Goal: Transaction & Acquisition: Purchase product/service

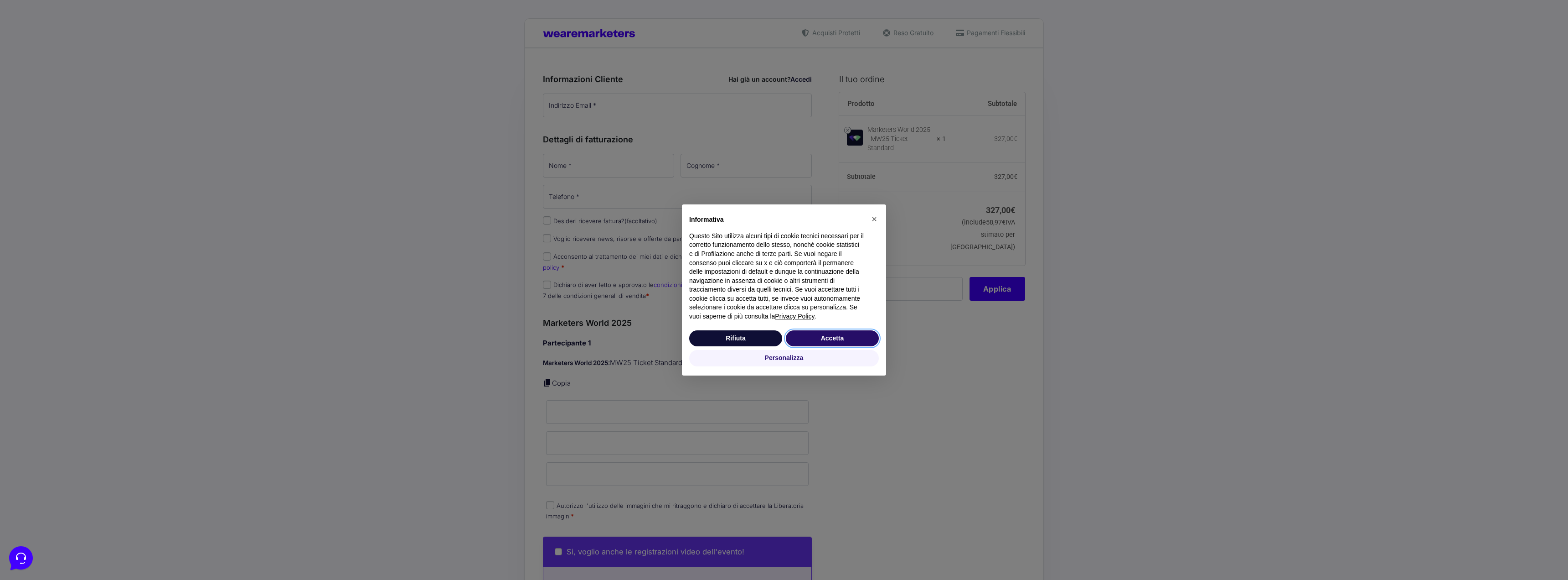
click at [845, 333] on button "Accetta" at bounding box center [833, 339] width 93 height 17
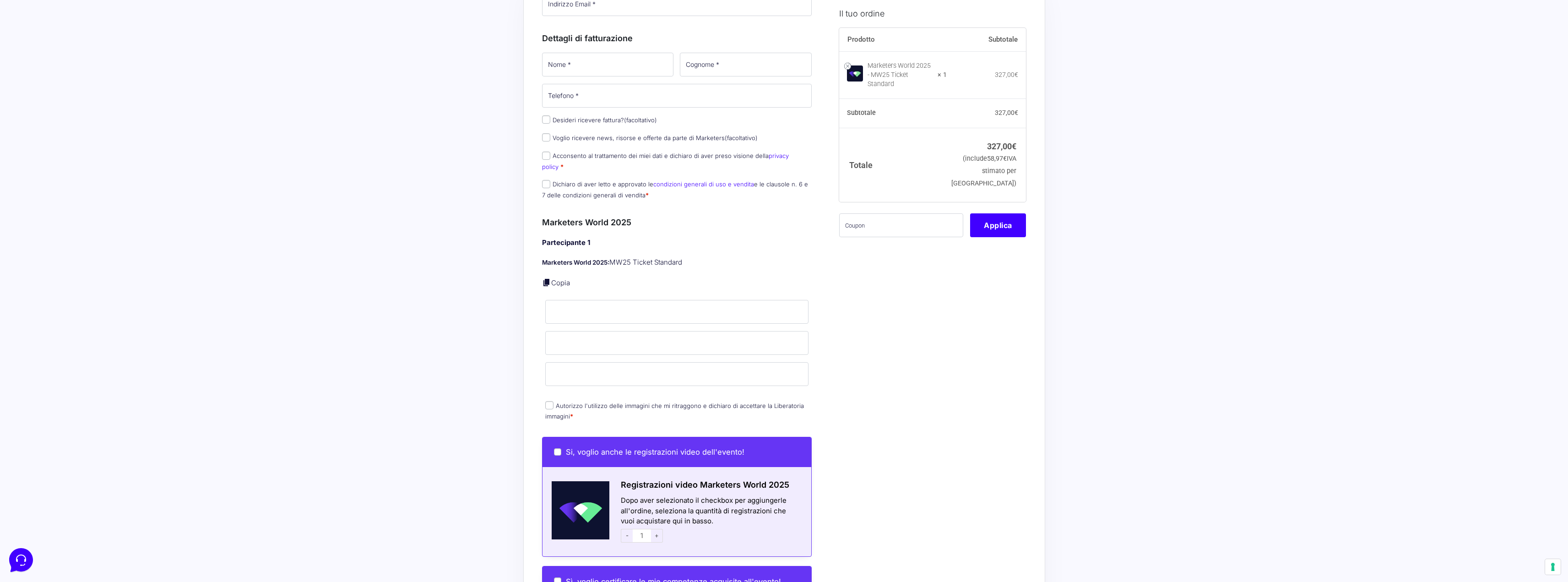
scroll to position [92, 0]
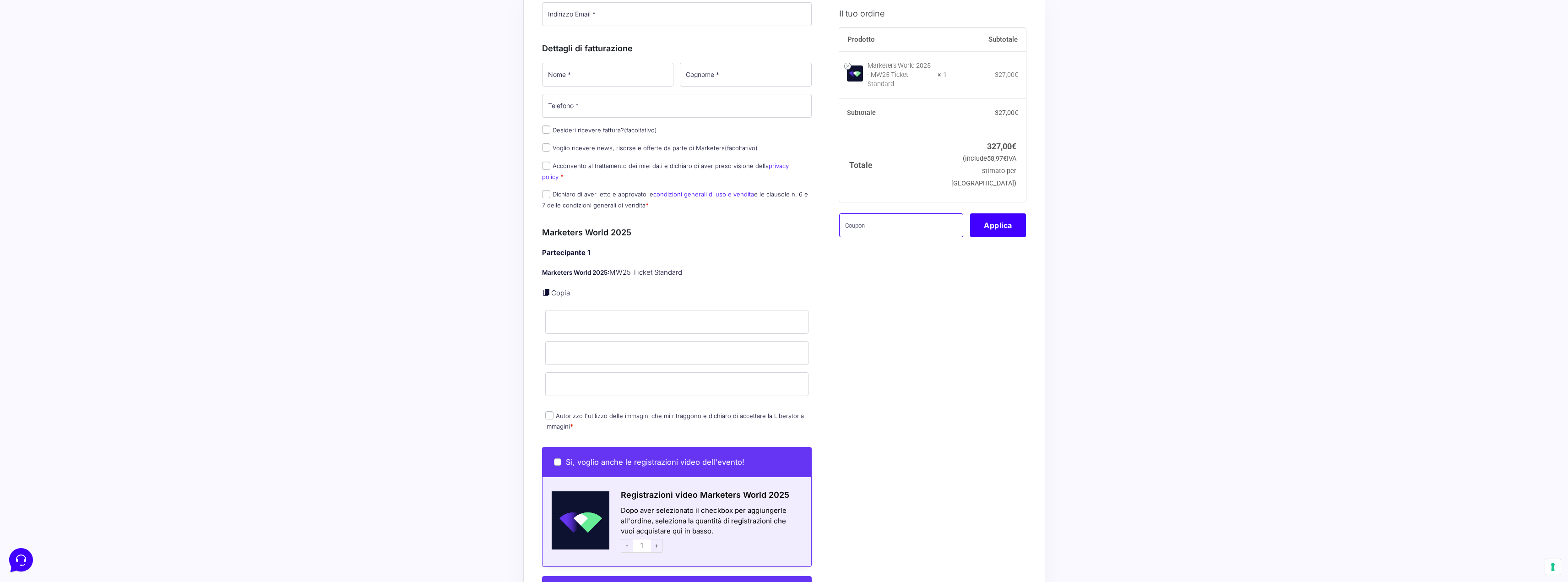
click at [869, 219] on input "text" at bounding box center [901, 225] width 124 height 24
paste input "mw25mirtilla"
type input "mw25mirtilla"
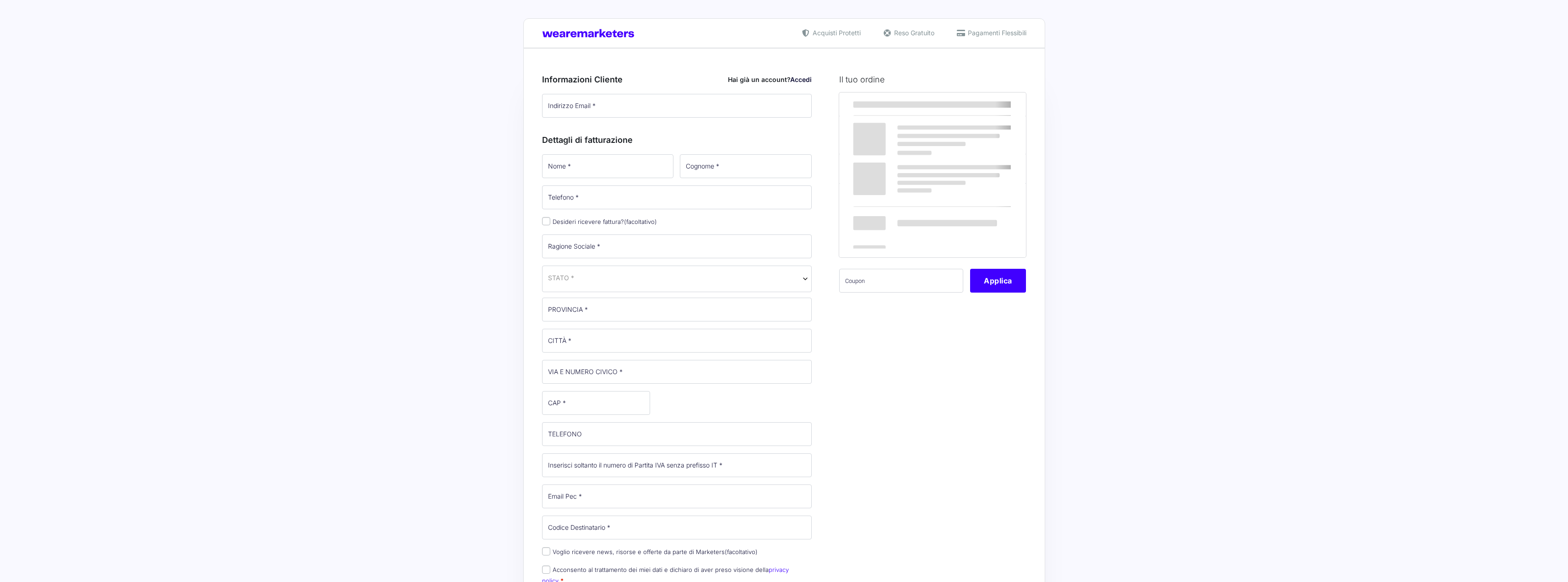
select select
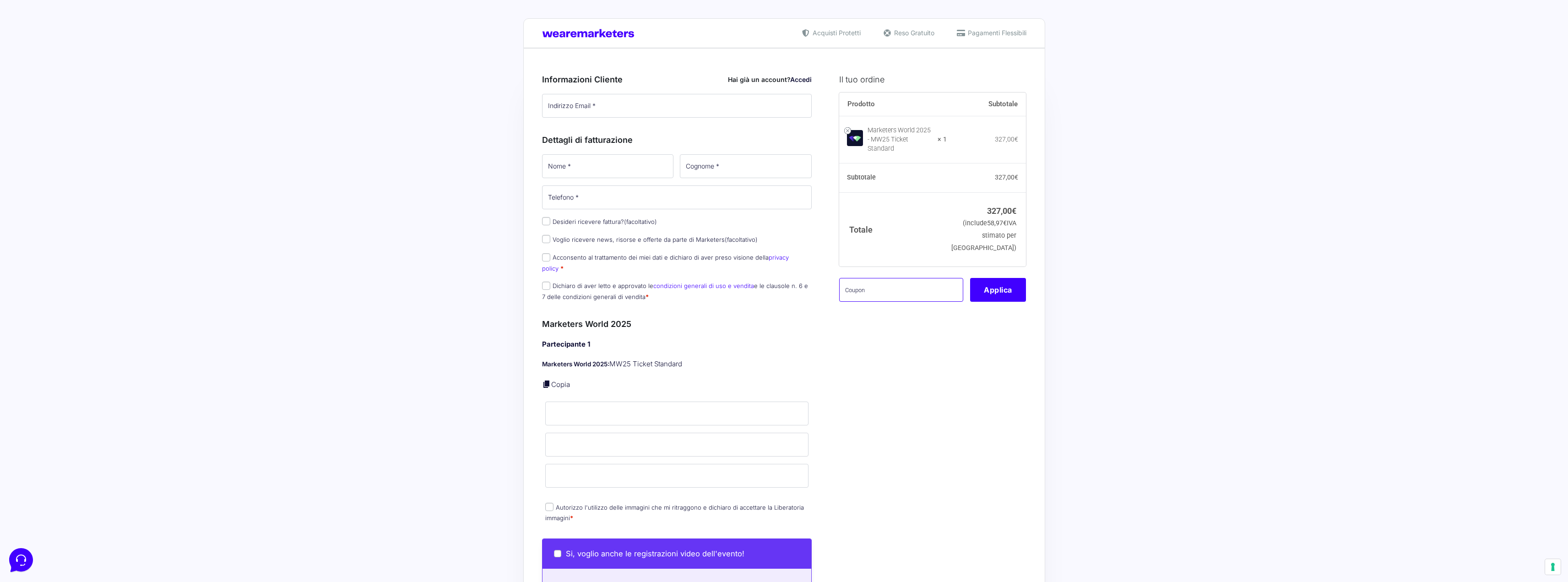
click at [882, 282] on input "text" at bounding box center [901, 290] width 124 height 24
paste input "mw25mirtilla"
type input "mw25mirtilla"
click at [995, 288] on button "Applica" at bounding box center [998, 290] width 56 height 24
click at [608, 110] on input "Indirizzo Email *" at bounding box center [677, 106] width 270 height 24
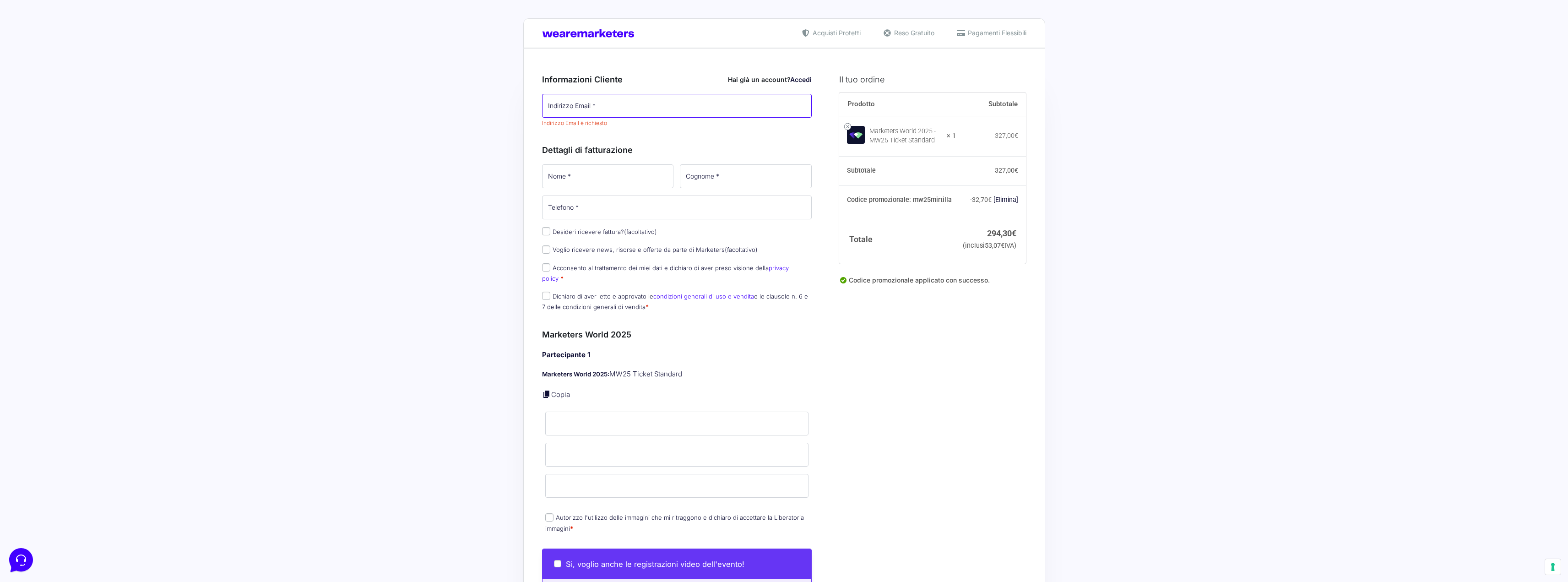
click at [583, 104] on input "Indirizzo Email *" at bounding box center [677, 106] width 270 height 24
type input "[EMAIL_ADDRESS][DOMAIN_NAME]"
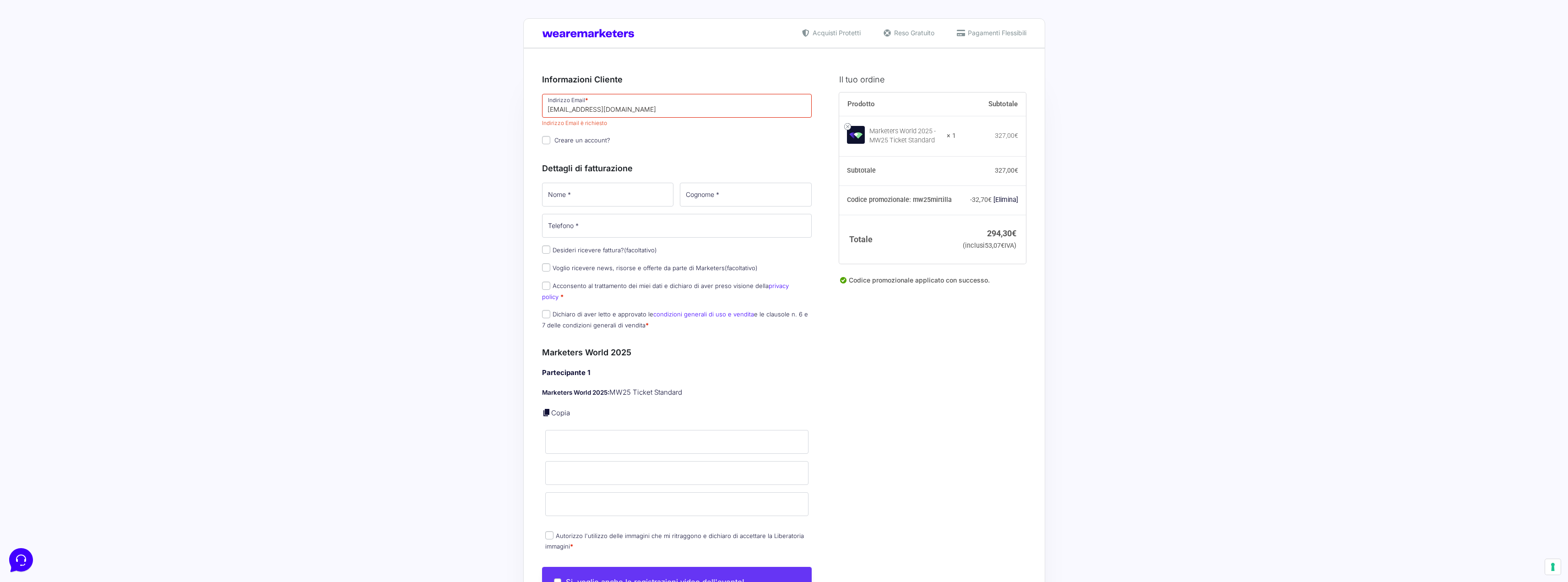
click at [573, 144] on div "Informazioni Cliente Hai già un account? Accedi Indirizzo Email * [EMAIL_ADDRES…" at bounding box center [677, 199] width 270 height 274
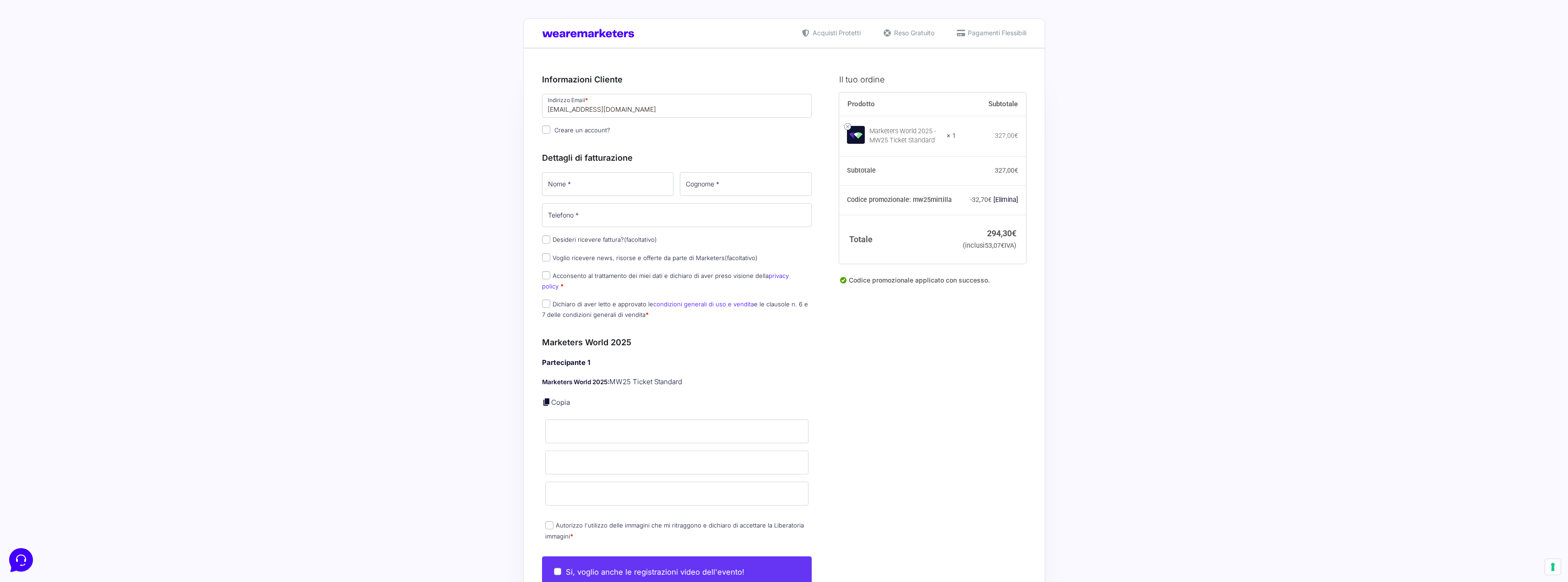
click at [567, 134] on p "Creare un account?" at bounding box center [677, 130] width 276 height 13
click at [566, 130] on span "Creare un account?" at bounding box center [583, 130] width 56 height 7
click at [551, 130] on input "Creare un account?" at bounding box center [546, 130] width 8 height 8
checkbox input "true"
click at [598, 188] on input "Nome *" at bounding box center [607, 184] width 132 height 24
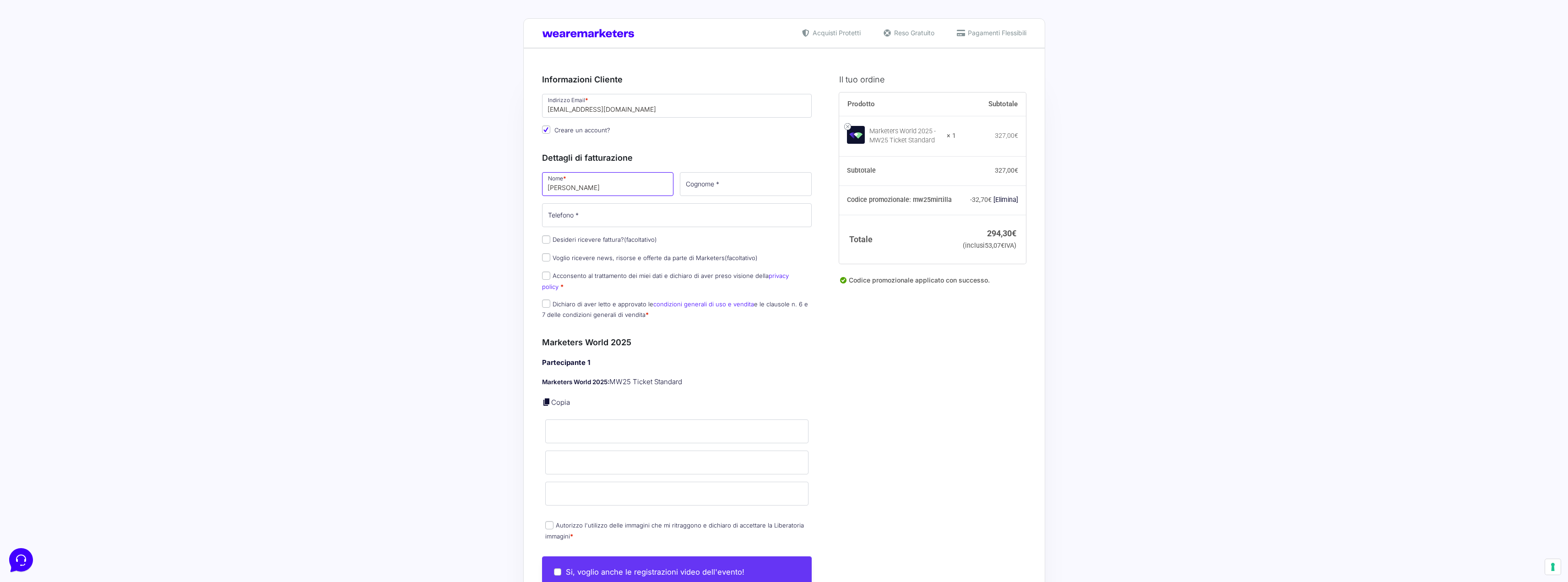
type input "[PERSON_NAME]"
type input "Pellizzaro"
click at [577, 238] on label "Desideri ricevere fattura? (facoltativo)" at bounding box center [599, 239] width 115 height 7
click at [551, 238] on input "Desideri ricevere fattura? (facoltativo)" at bounding box center [546, 239] width 8 height 8
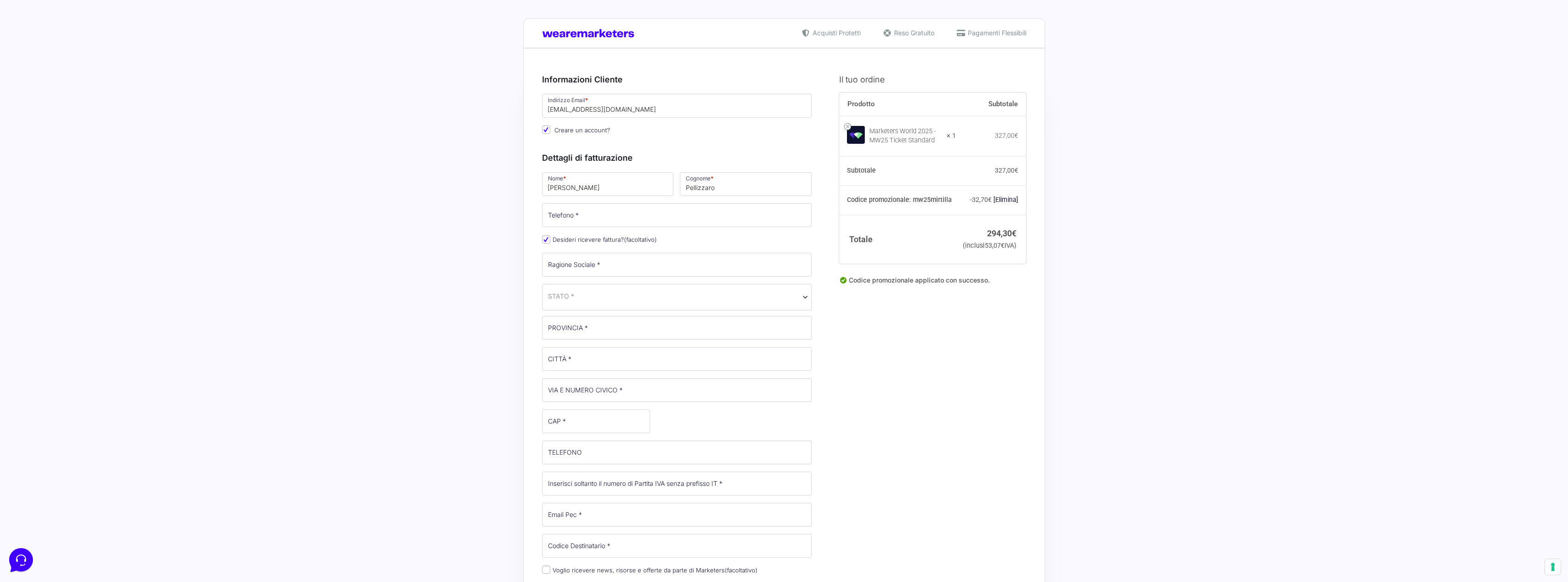
click at [597, 244] on p "Desideri ricevere fattura? (facoltativo)" at bounding box center [677, 239] width 276 height 13
click at [547, 243] on input "Desideri ricevere fattura? (facoltativo)" at bounding box center [546, 239] width 8 height 8
checkbox input "false"
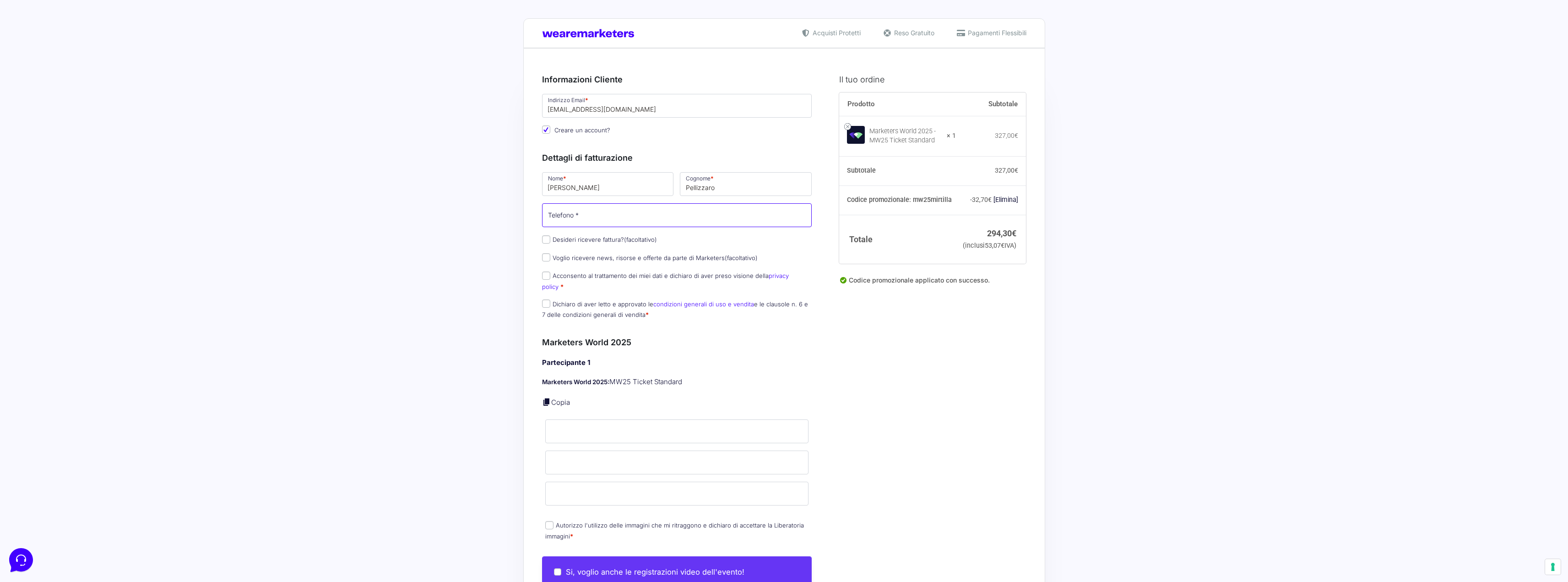
click at [573, 213] on input "Telefono *" at bounding box center [677, 215] width 270 height 24
click at [561, 218] on input "3493862501" at bounding box center [677, 215] width 270 height 24
click at [571, 219] on input "3493862501" at bounding box center [677, 215] width 270 height 24
type input "3493862501"
click at [587, 242] on label "Desideri ricevere fattura? (facoltativo)" at bounding box center [599, 239] width 115 height 7
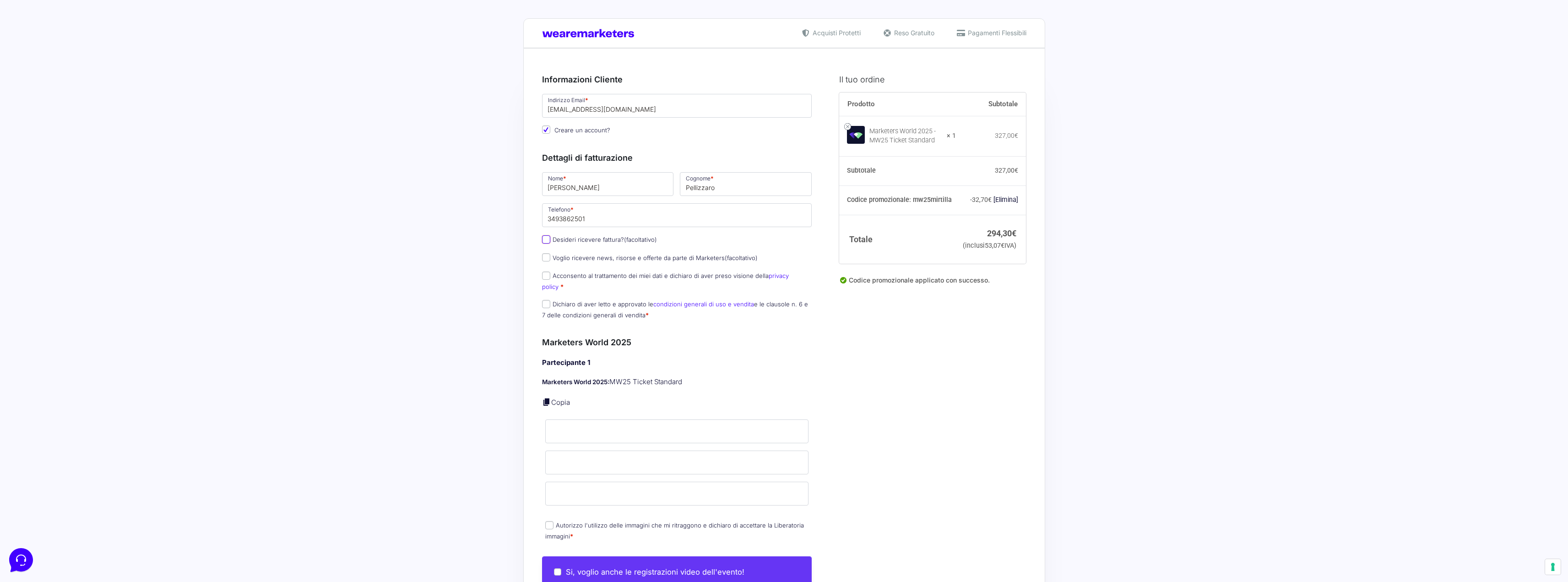
click at [551, 242] on input "Desideri ricevere fattura? (facoltativo)" at bounding box center [546, 239] width 8 height 8
checkbox input "true"
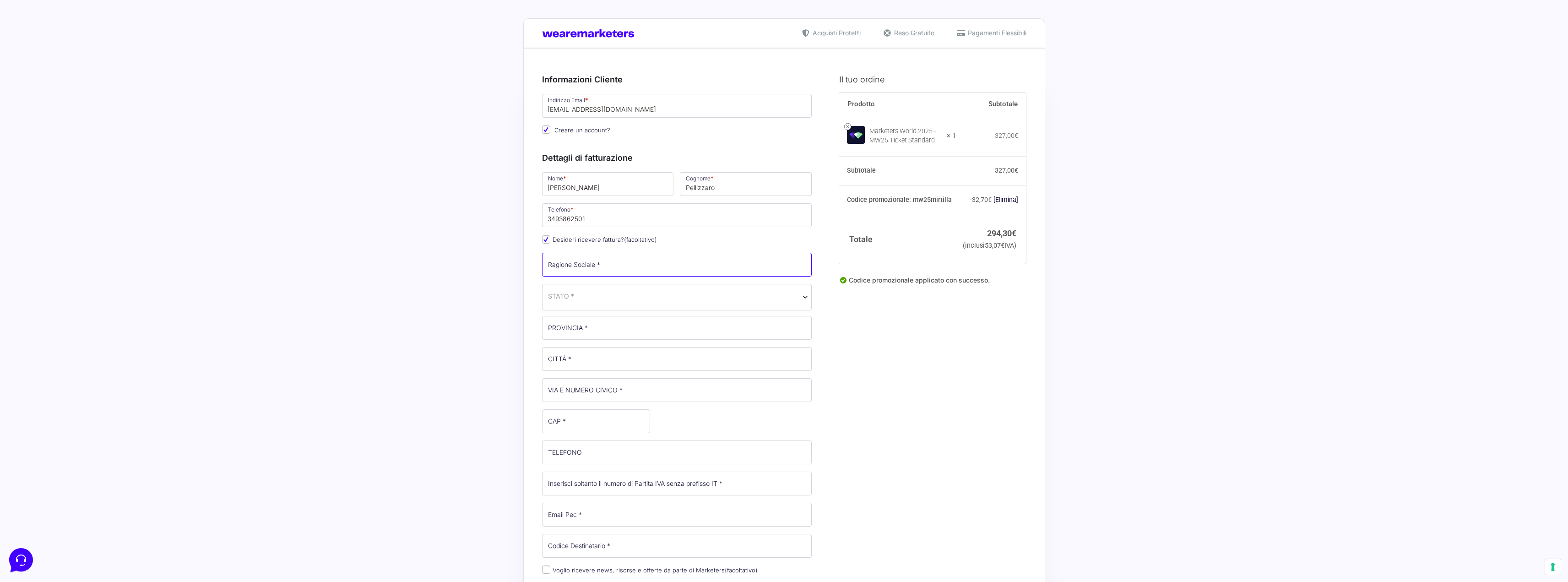
click at [597, 272] on input "Ragione Sociale *" at bounding box center [677, 265] width 270 height 24
paste input "New Generation Marketing Srls"
type input "New Generation Marketing Srls"
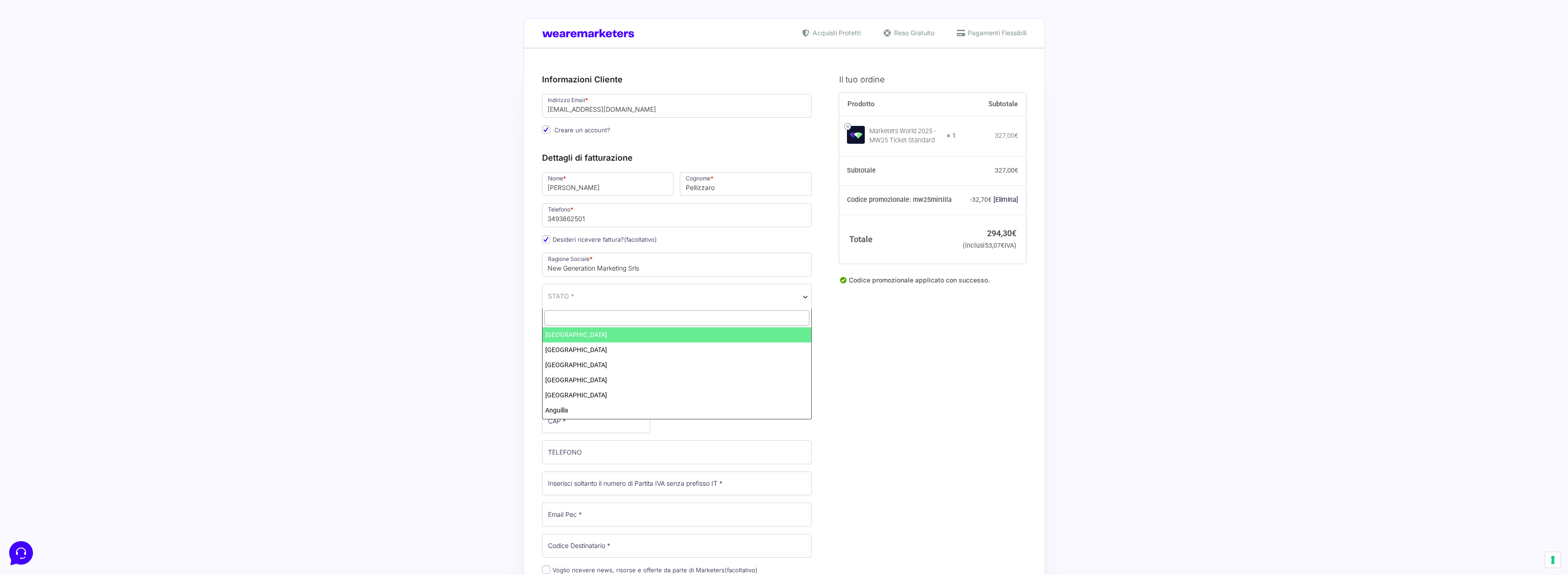
click at [696, 296] on span "STATO *" at bounding box center [677, 296] width 258 height 9
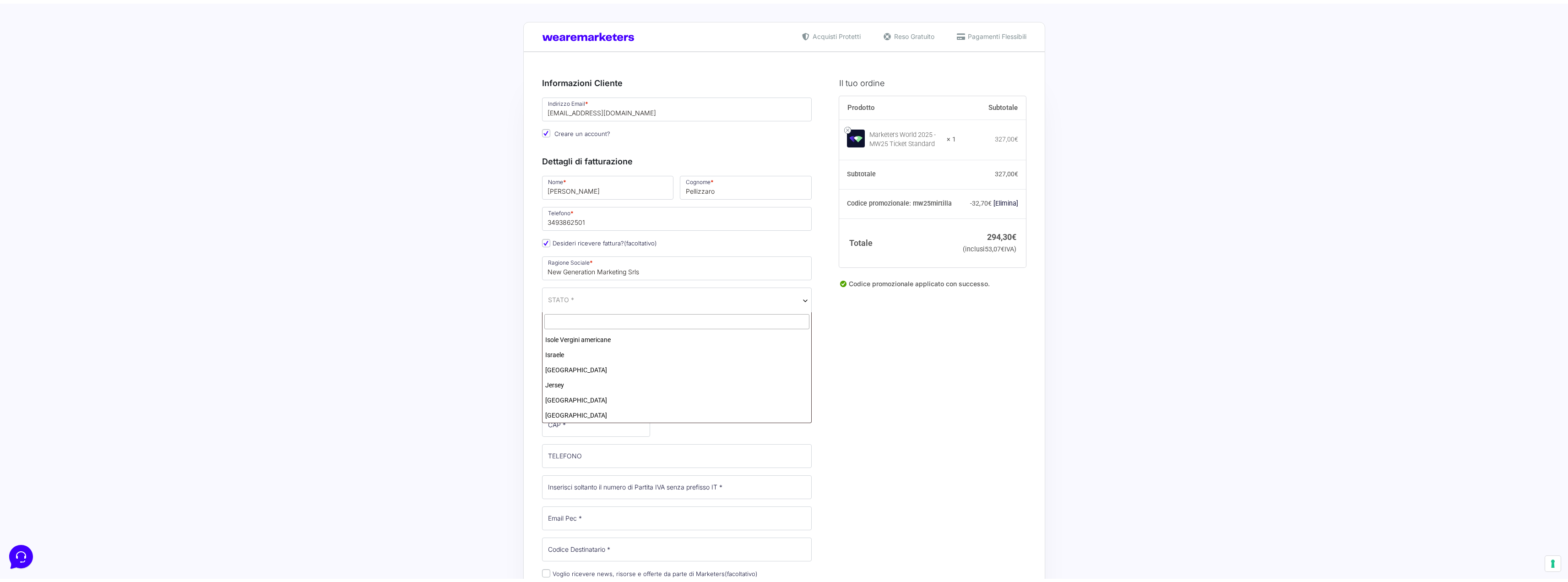
scroll to position [1740, 0]
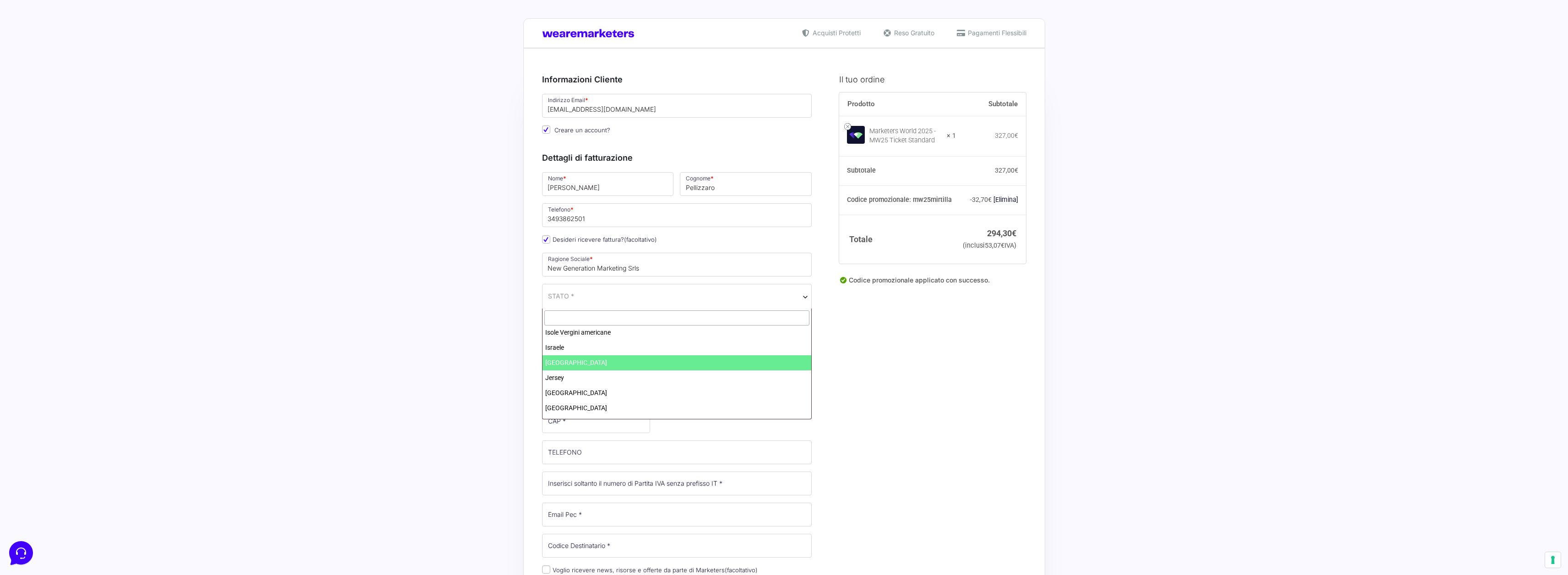
select select "IT"
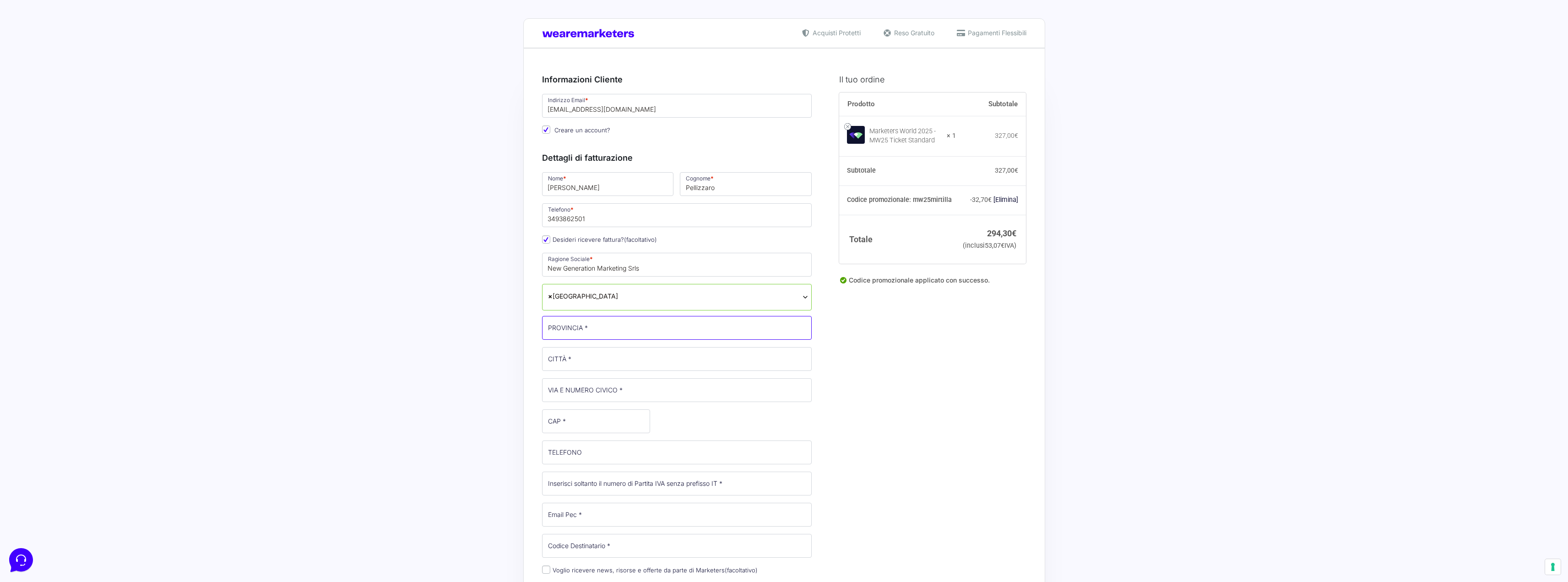
click at [589, 332] on input "PROVINCIA *" at bounding box center [677, 328] width 270 height 24
click at [560, 327] on input "PROVINCIA *" at bounding box center [677, 328] width 270 height 24
paste input "[GEOGRAPHIC_DATA]"
type input "[GEOGRAPHIC_DATA]"
click at [574, 367] on input "CITTÀ *" at bounding box center [677, 369] width 270 height 24
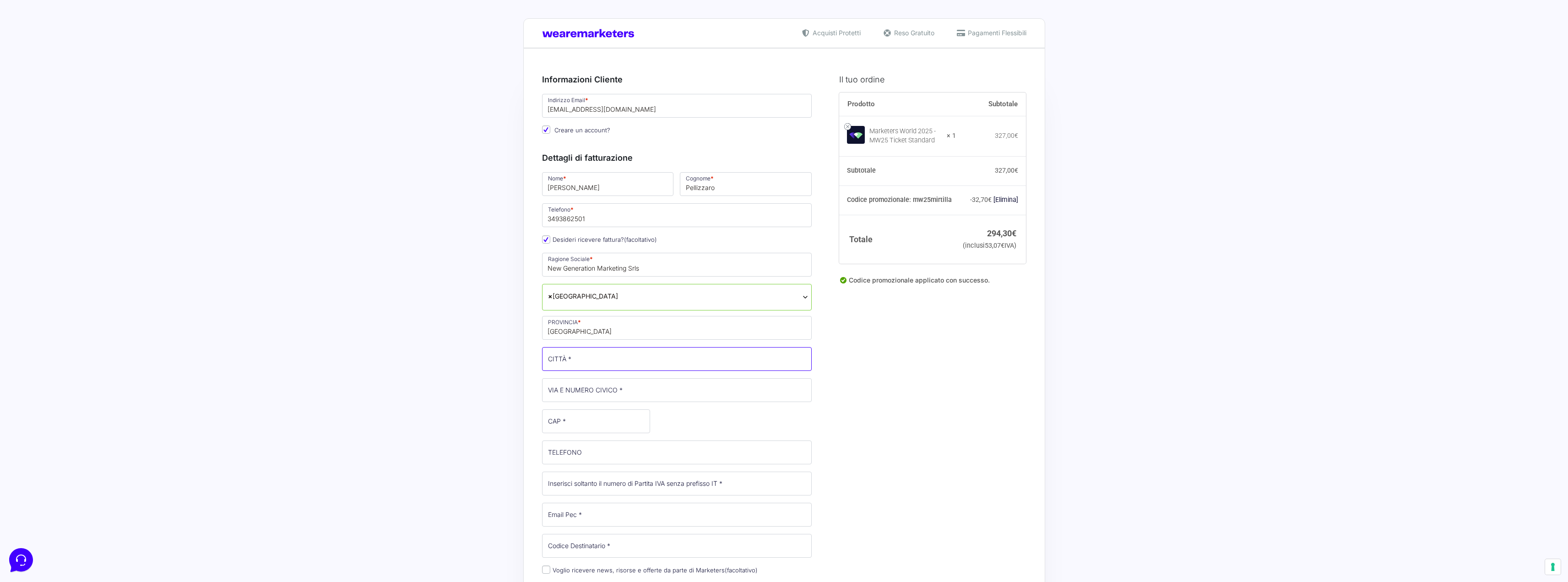
paste input "[GEOGRAPHIC_DATA]"
type input "[GEOGRAPHIC_DATA]"
click at [603, 383] on input "VIA E NUMERO CIVICO *" at bounding box center [677, 390] width 270 height 24
click at [583, 391] on input "VIA E NUMERO CIVICO *" at bounding box center [677, 390] width 270 height 24
paste input "[STREET_ADDRESS][PERSON_NAME]"
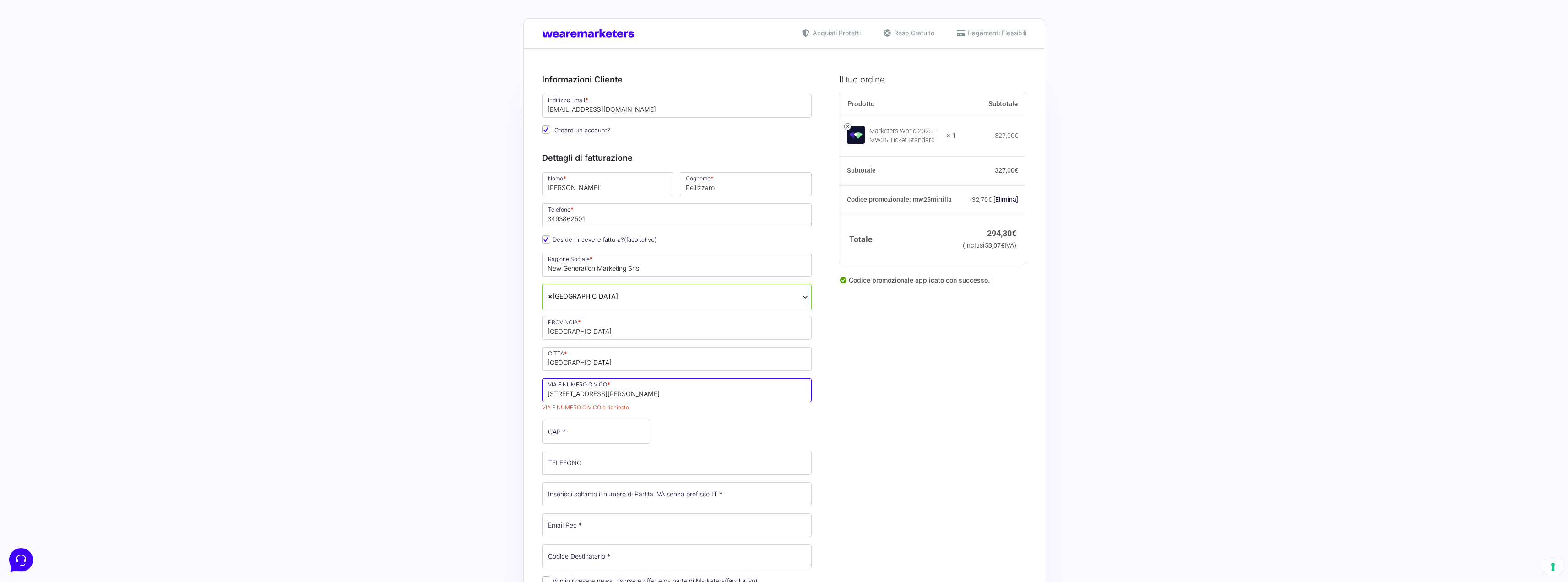
type input "[STREET_ADDRESS][PERSON_NAME]"
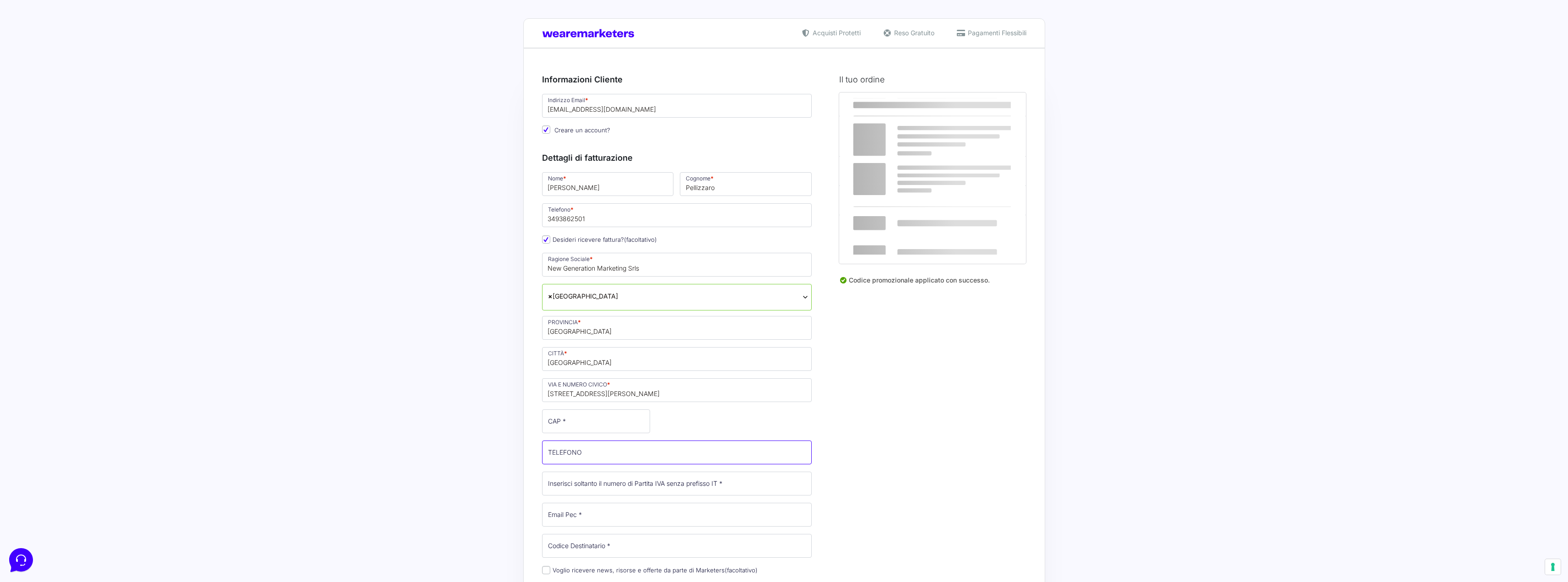
click at [601, 464] on input "TELEFONO (facoltativo)" at bounding box center [677, 452] width 270 height 24
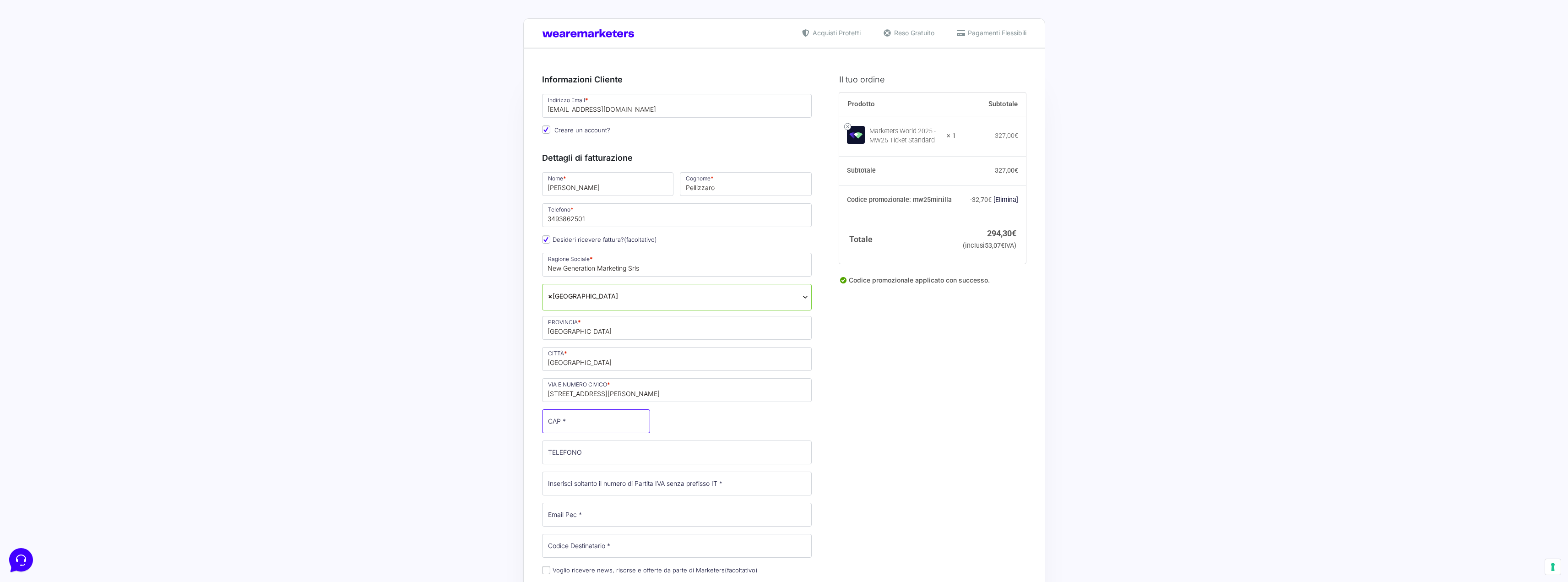
click at [568, 421] on input "CAP *" at bounding box center [596, 421] width 108 height 24
paste input "35129"
type input "35129"
drag, startPoint x: 567, startPoint y: 219, endPoint x: 516, endPoint y: 221, distance: 51.0
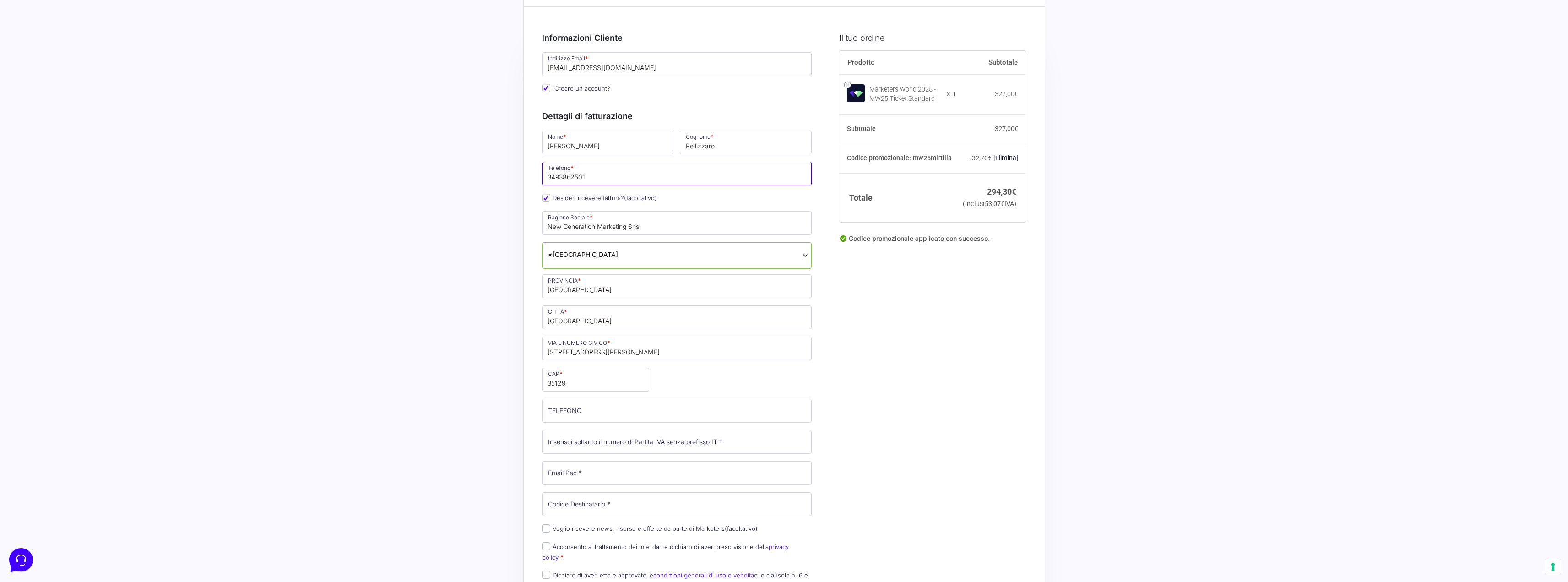
scroll to position [45, 0]
click at [599, 404] on input "TELEFONO (facoltativo)" at bounding box center [677, 407] width 270 height 24
paste input "3493862501"
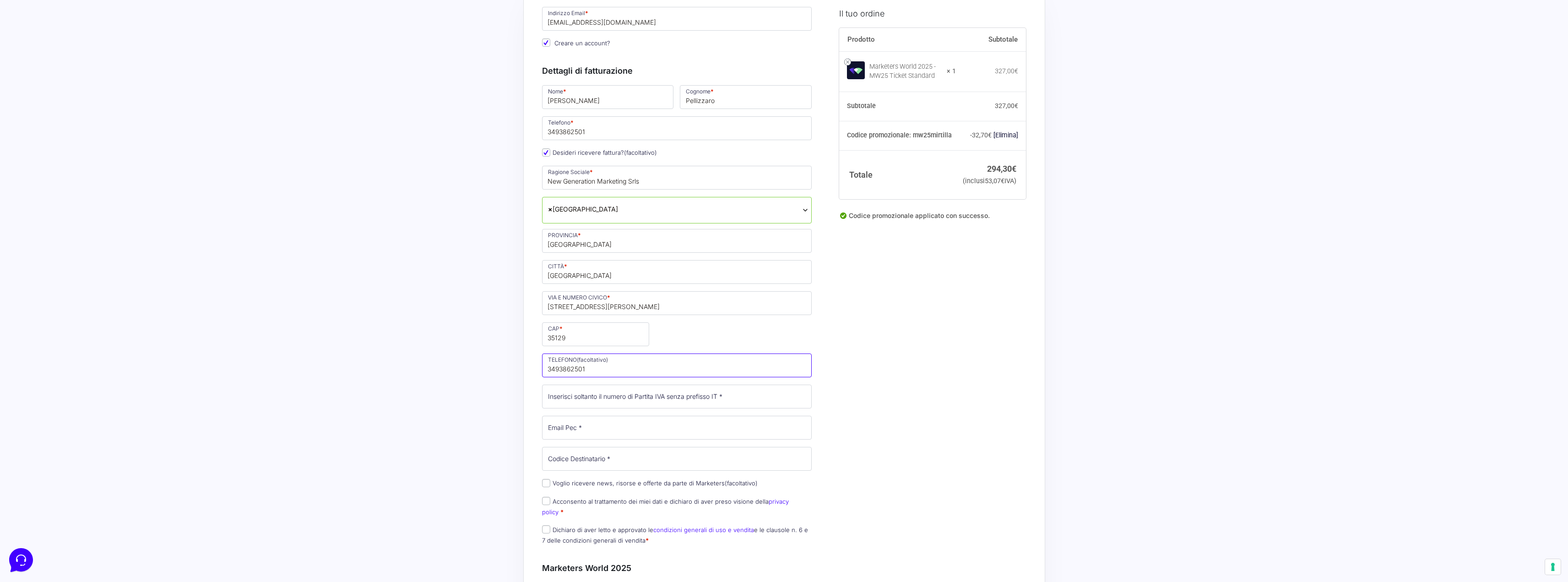
scroll to position [92, 0]
type input "3493862501"
click at [676, 392] on input "Partita Iva *" at bounding box center [677, 392] width 270 height 24
click at [609, 398] on span "Inserisci soltanto il numero di Partita IVA senza prefisso IT" at bounding box center [695, 409] width 198 height 23
click at [583, 395] on input "Partita Iva *" at bounding box center [677, 392] width 270 height 24
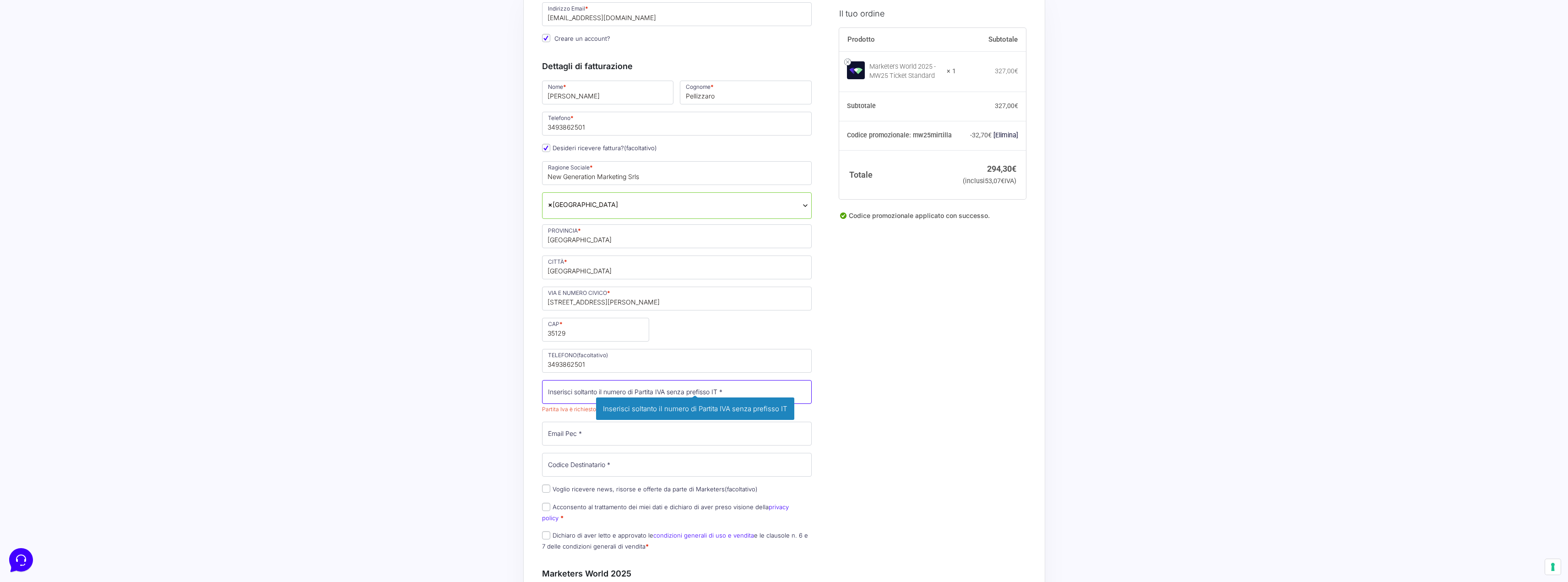
paste input "05597510287"
type input "05597510287"
click at [582, 440] on input "Email Pec *" at bounding box center [677, 433] width 270 height 24
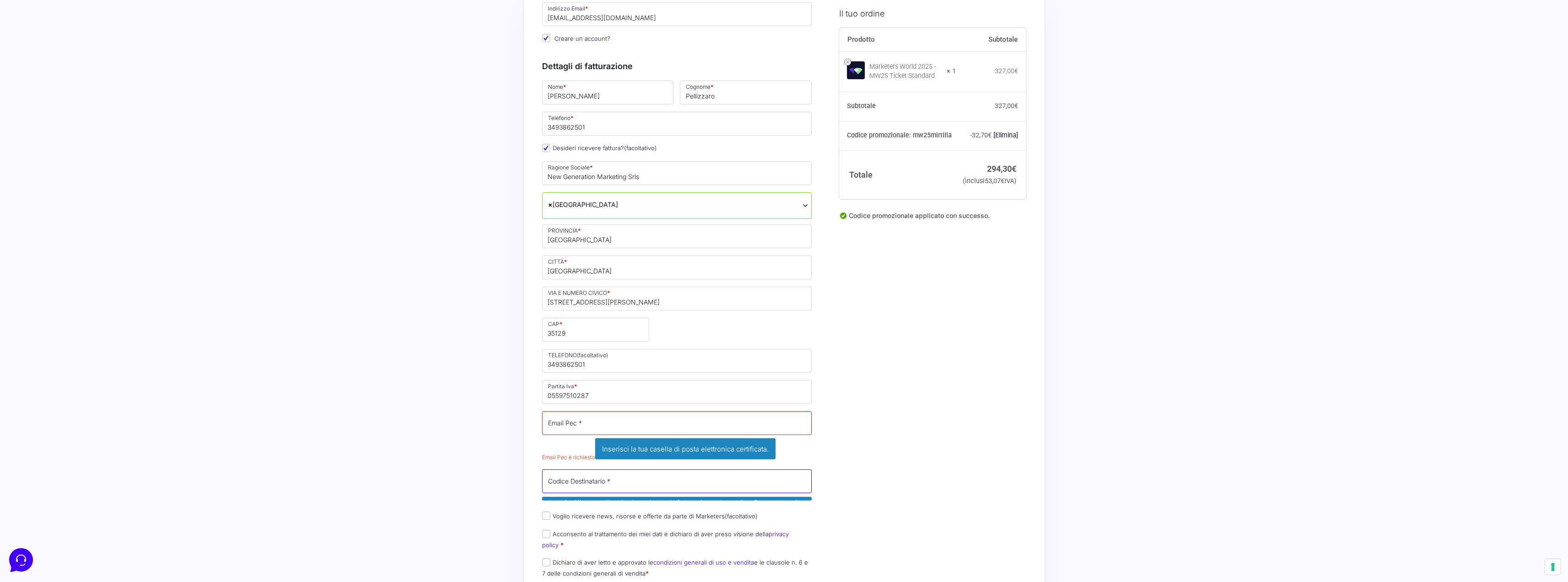
click at [588, 463] on div "Nome * [PERSON_NAME] * [PERSON_NAME] Telefono * [PHONE_NUMBER] Desideri ricever…" at bounding box center [677, 331] width 276 height 505
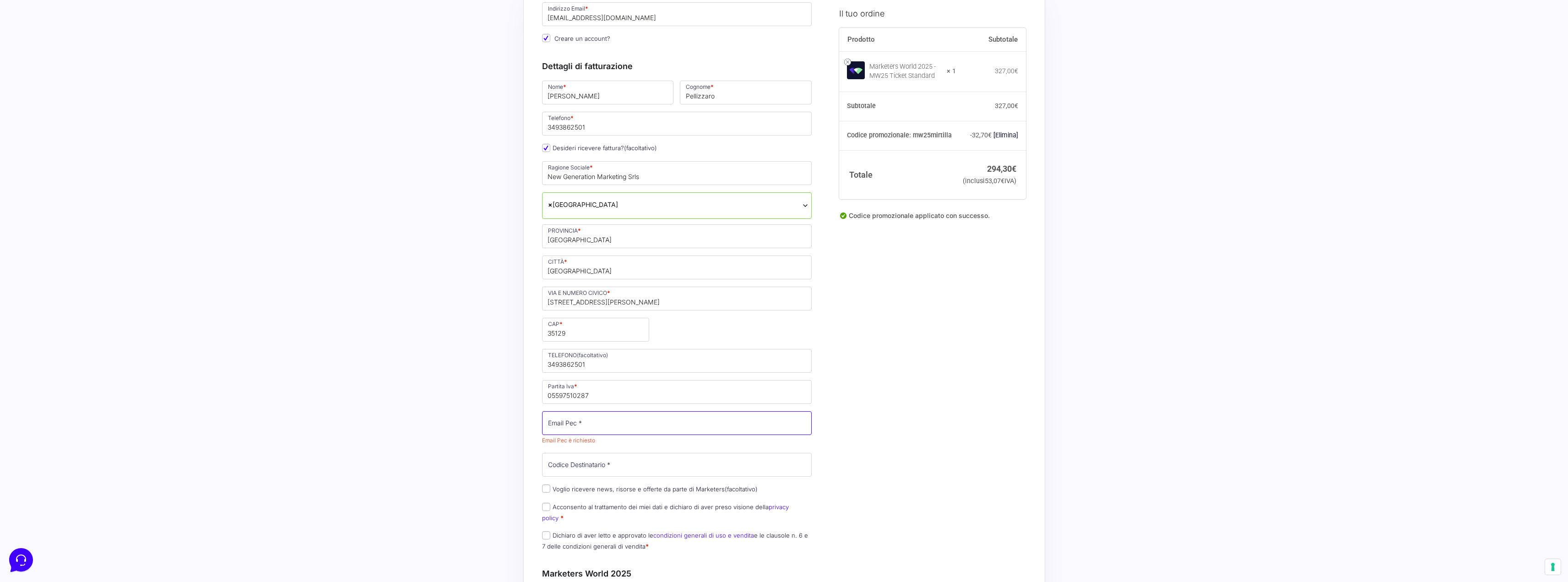
click at [574, 429] on input "Email Pec *" at bounding box center [677, 423] width 270 height 24
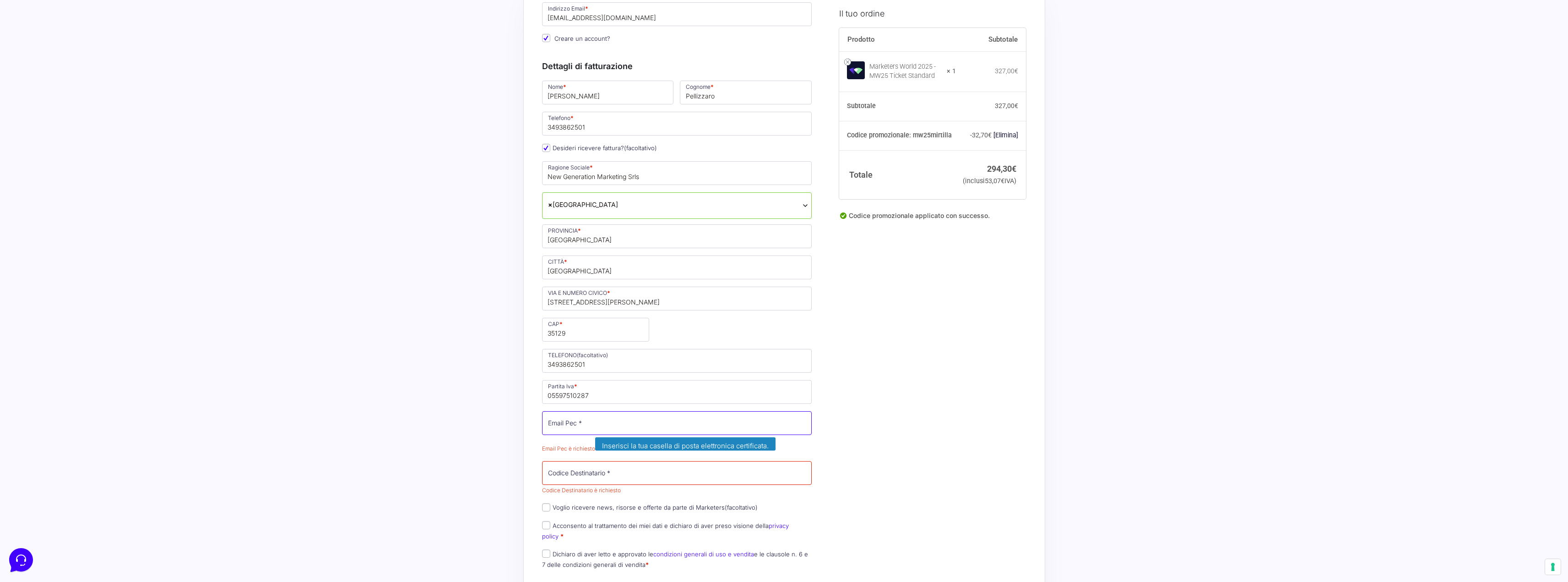
paste input "[EMAIL_ADDRESS][DOMAIN_NAME]"
type input "[EMAIL_ADDRESS][DOMAIN_NAME]"
click at [629, 472] on input "Codice Destinatario *" at bounding box center [677, 465] width 270 height 24
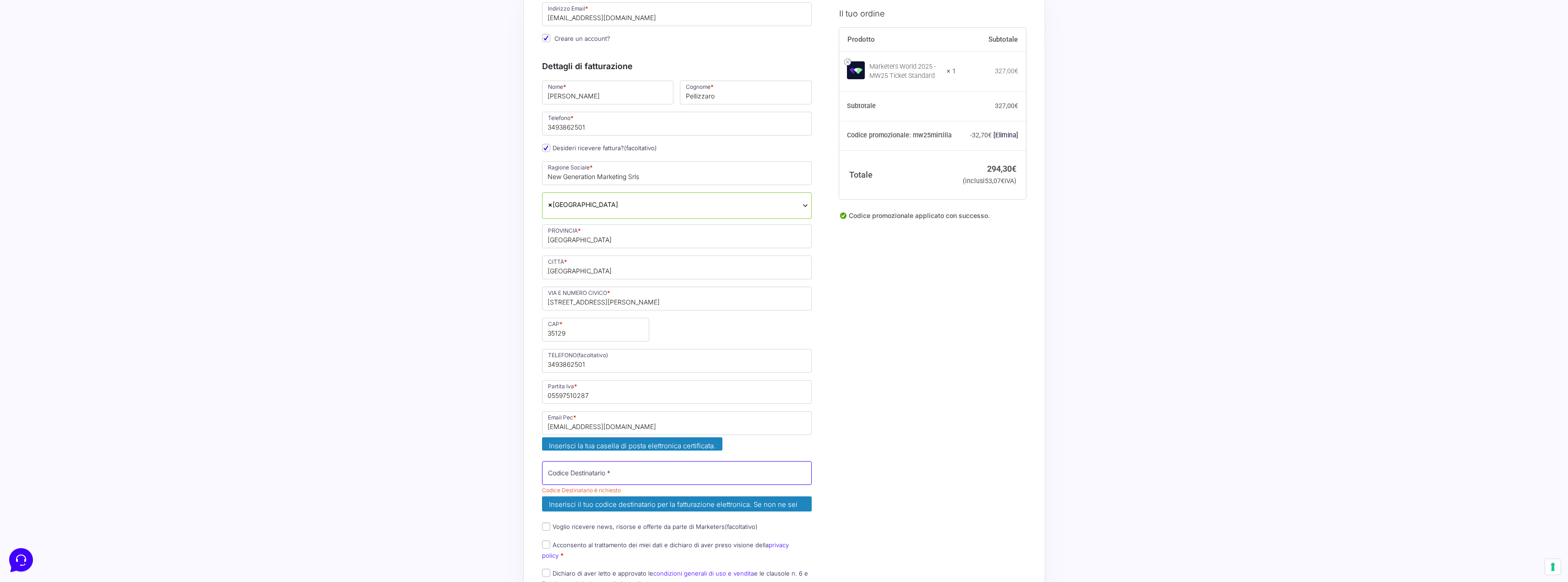
paste input "M5UXCR1"
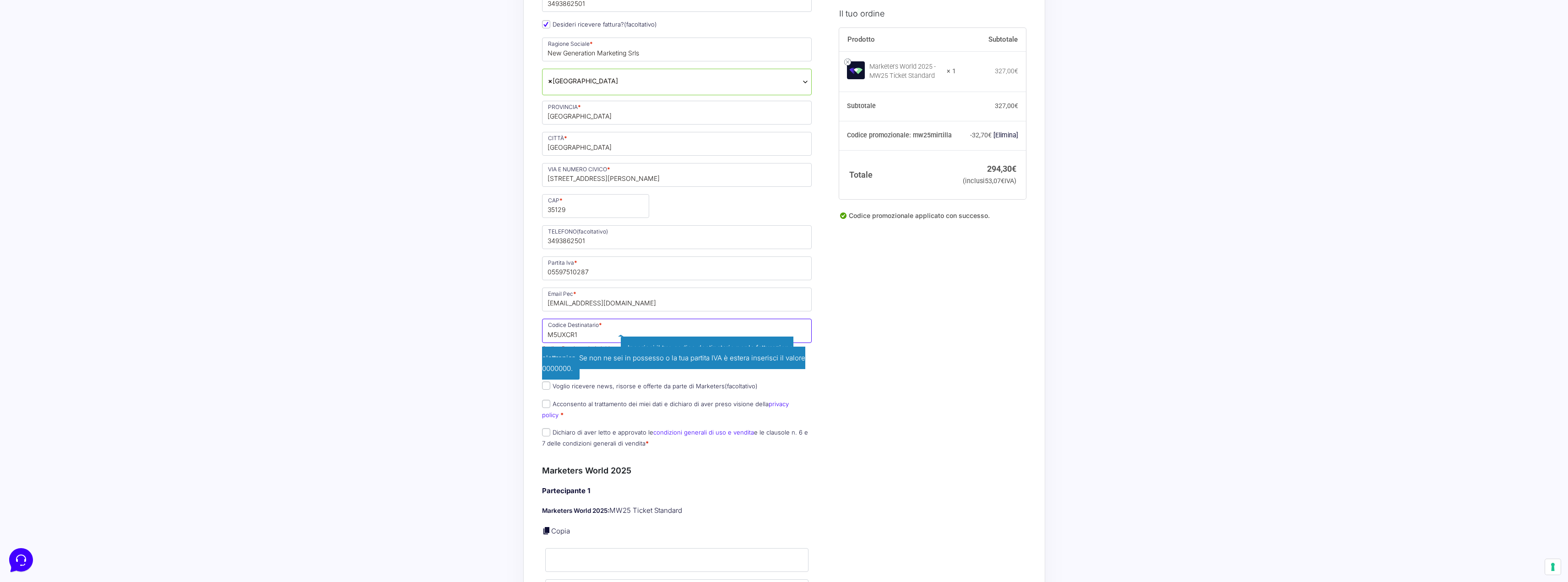
scroll to position [229, 0]
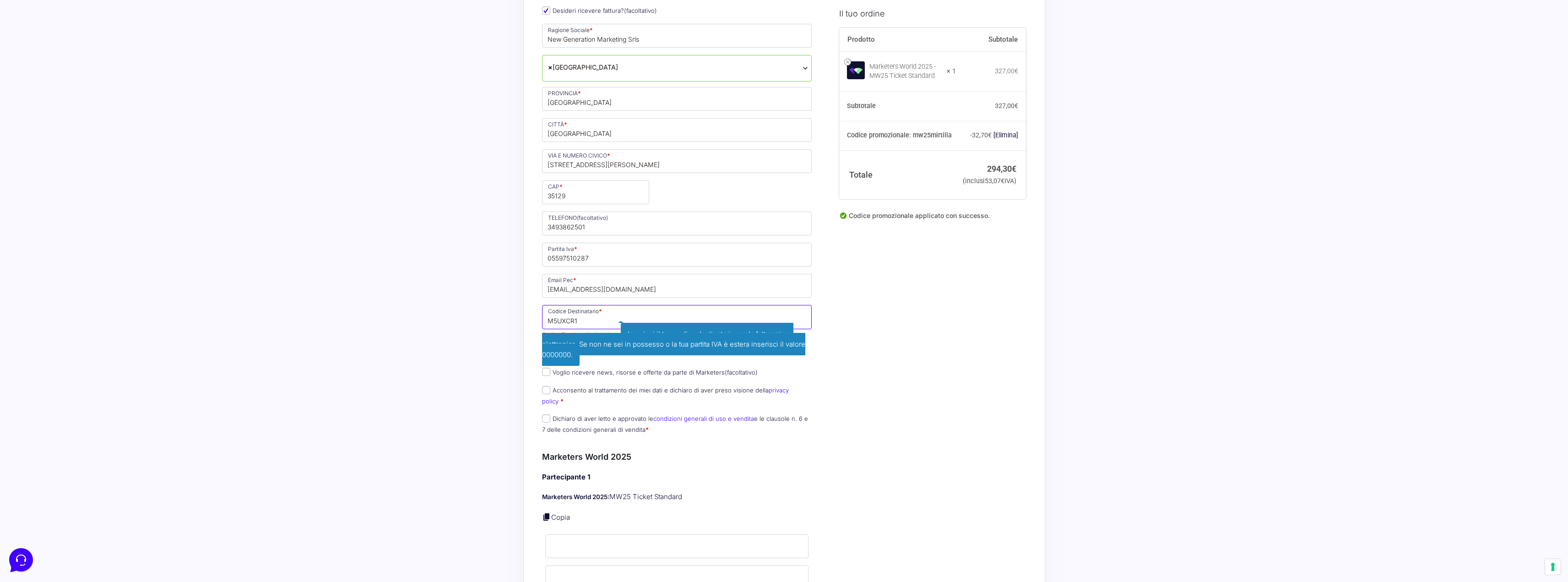
type input "M5UXCR1"
click at [470, 437] on div "Acquisti Protetti Reso Gratuito Pagamenti Flessibili Riepilogo Ordine 294,30 € …" at bounding box center [784, 533] width 1568 height 1524
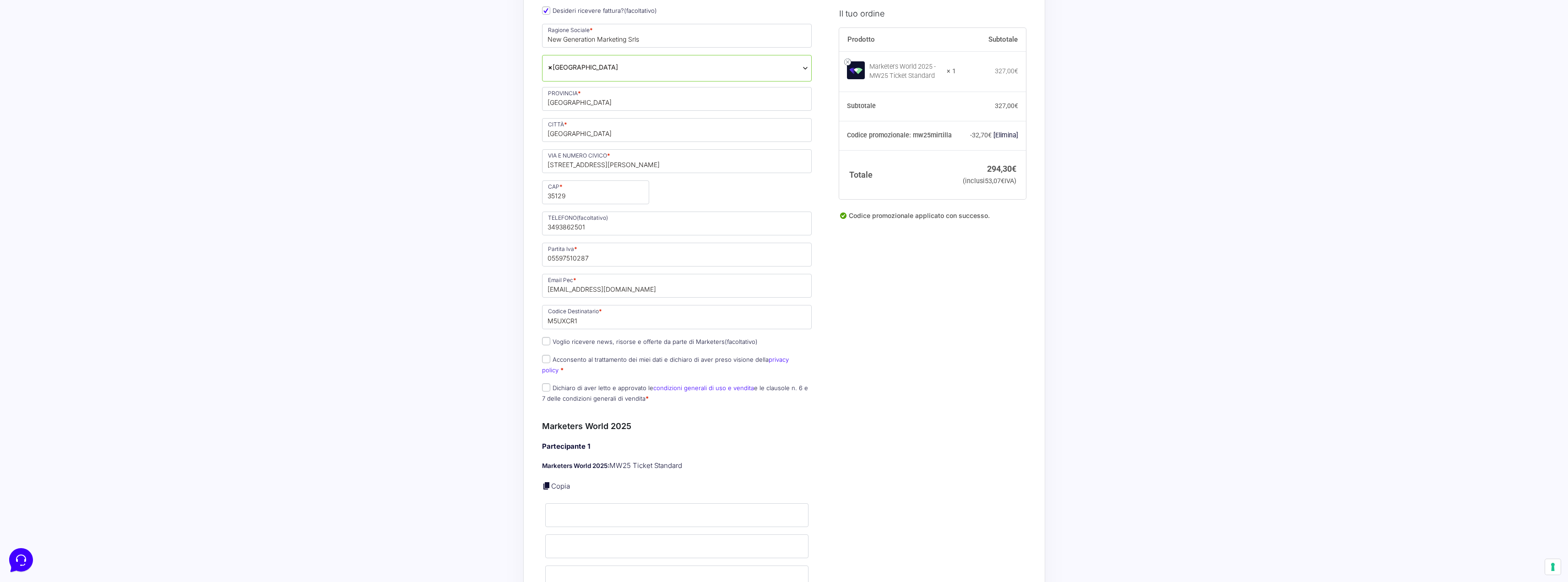
click at [571, 358] on label "Acconsento al trattamento dei miei dati e dichiaro di aver preso visione della …" at bounding box center [665, 365] width 247 height 18
click at [551, 358] on input "Acconsento al trattamento dei miei dati e dichiaro di aver preso visione della …" at bounding box center [546, 359] width 8 height 8
checkbox input "true"
click at [567, 384] on label "Dichiaro di aver letto e approvato le condizioni generali di uso e vendita e le…" at bounding box center [675, 393] width 266 height 18
click at [551, 383] on input "Dichiaro di aver letto e approvato le condizioni generali di uso e vendita e le…" at bounding box center [546, 387] width 8 height 8
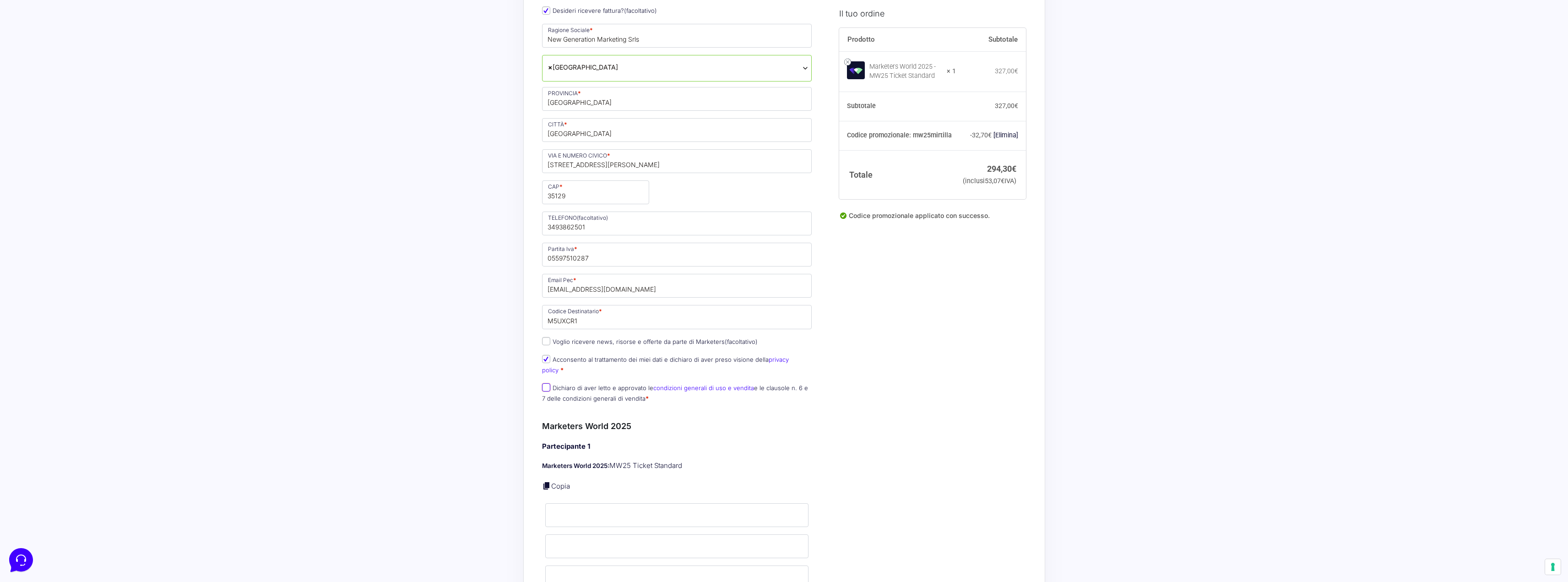
checkbox input "true"
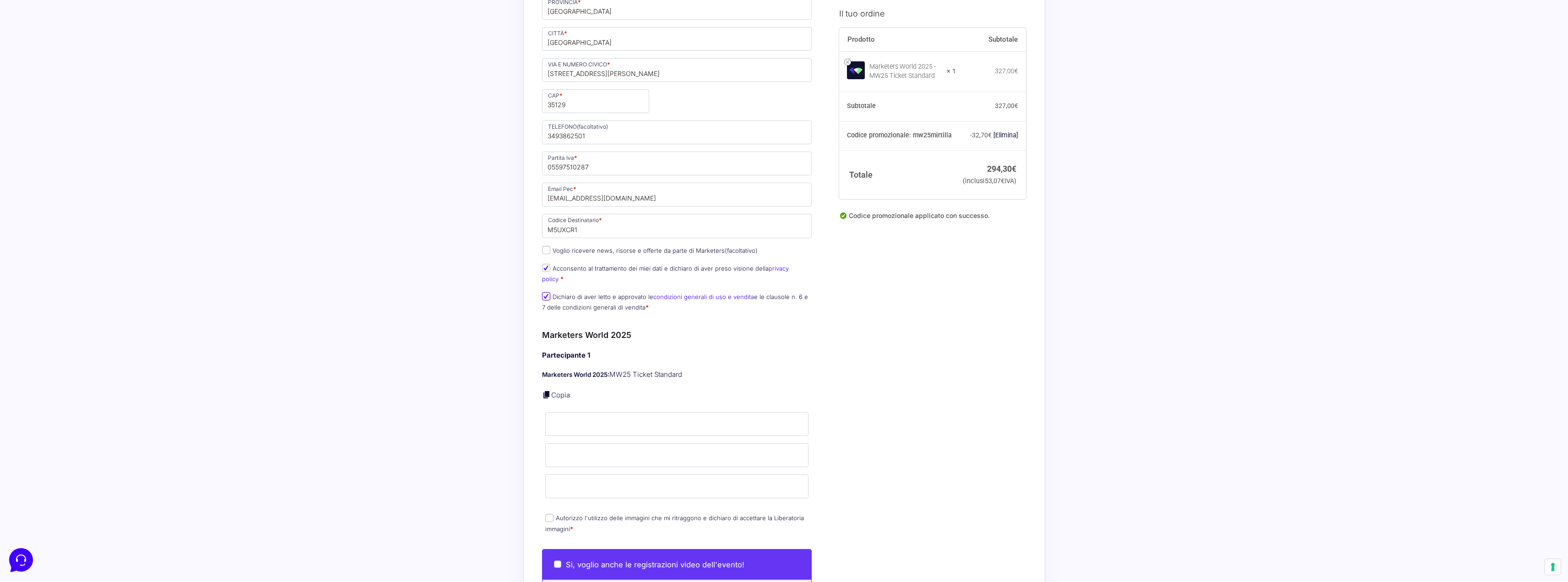
scroll to position [320, 0]
click at [605, 411] on input "Nome *" at bounding box center [677, 423] width 264 height 24
click at [608, 438] on div "Partecipante 1 Marketers World 2025: MW25 Ticket Standard Copia Nome * Cognome …" at bounding box center [677, 442] width 270 height 185
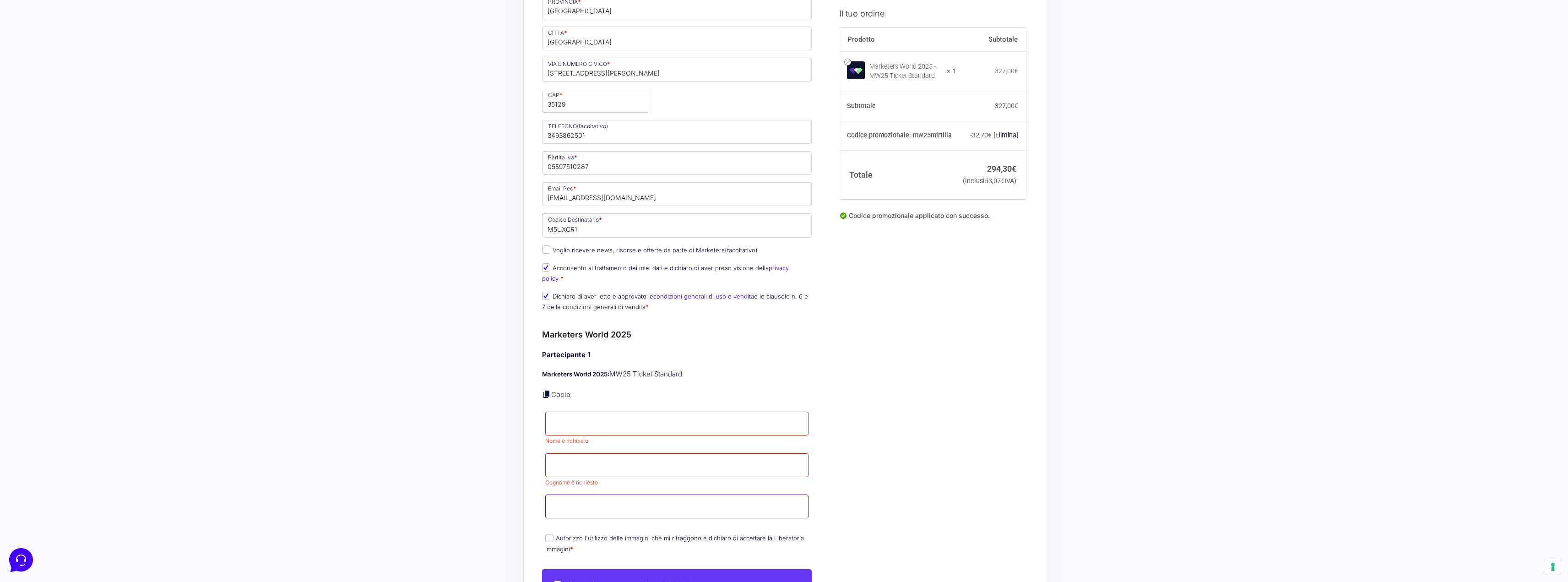
click at [591, 494] on input "Email *" at bounding box center [677, 506] width 264 height 24
click at [490, 454] on div "Acquisti Protetti Reso Gratuito Pagamenti Flessibili Riepilogo Ordine 294,30 € …" at bounding box center [784, 436] width 1568 height 1514
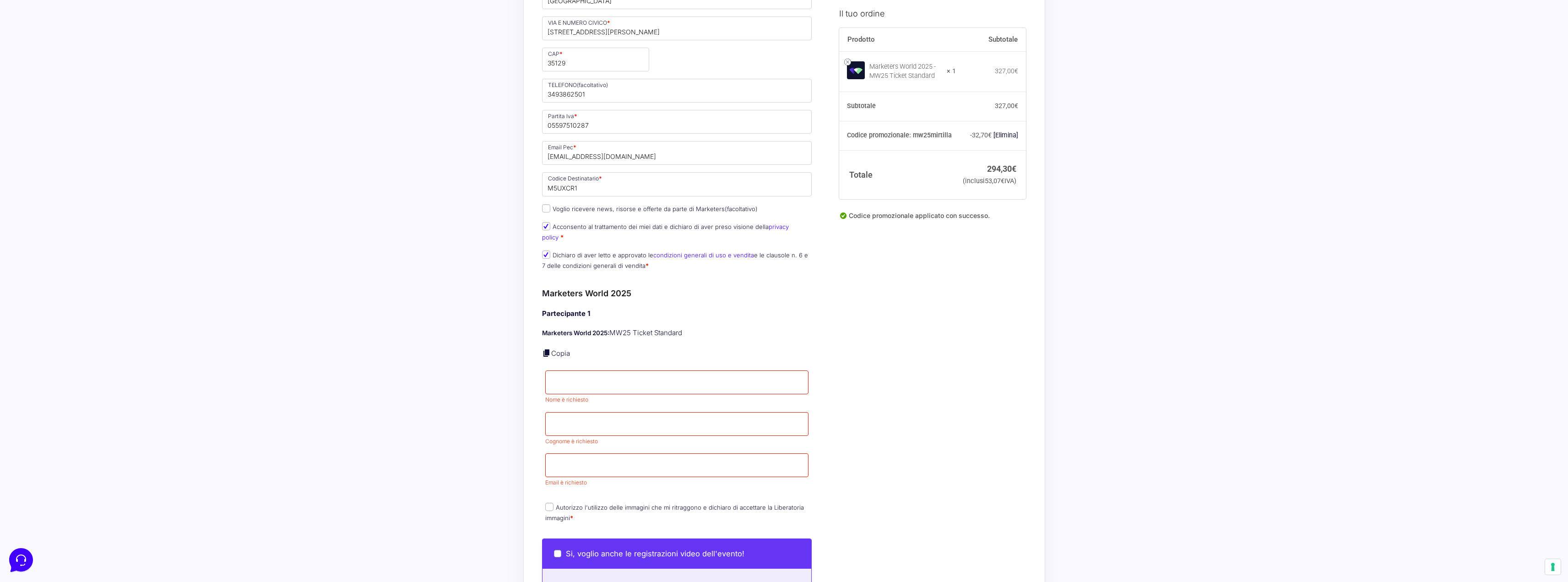
scroll to position [367, 0]
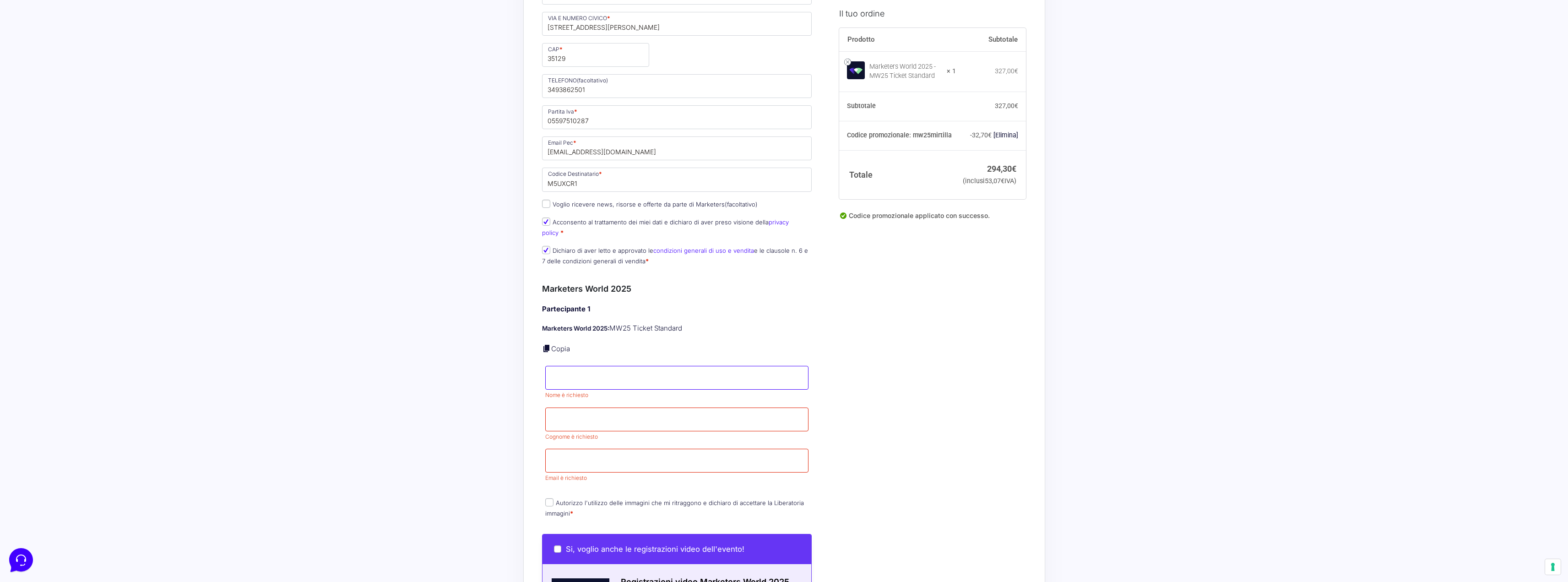
click at [600, 366] on input "Nome *" at bounding box center [677, 378] width 264 height 24
type input "[PERSON_NAME]"
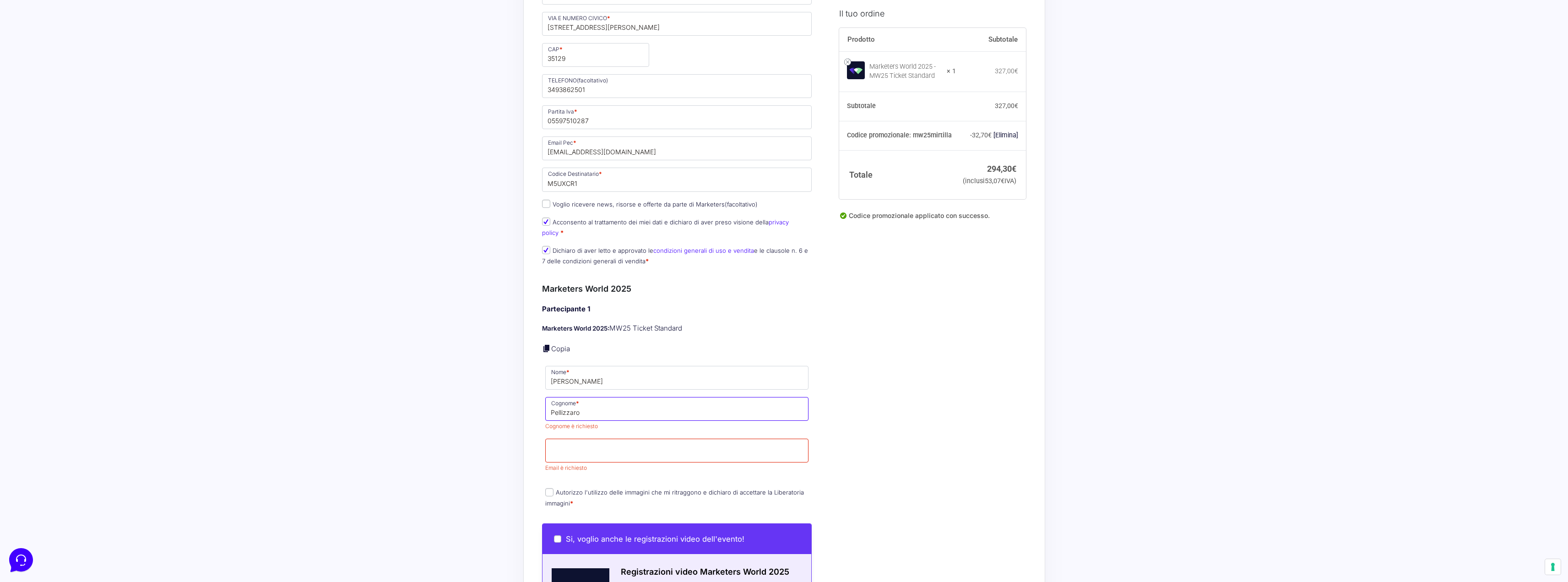
type input "Pellizzaro"
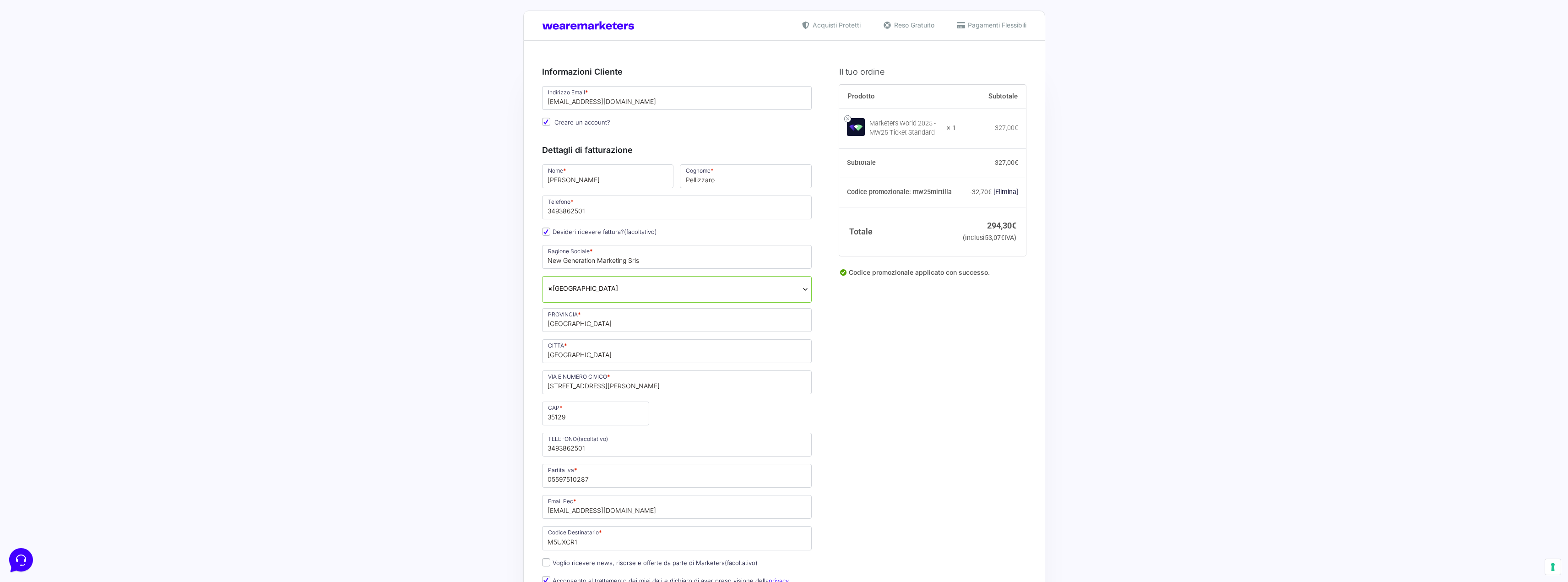
scroll to position [0, 0]
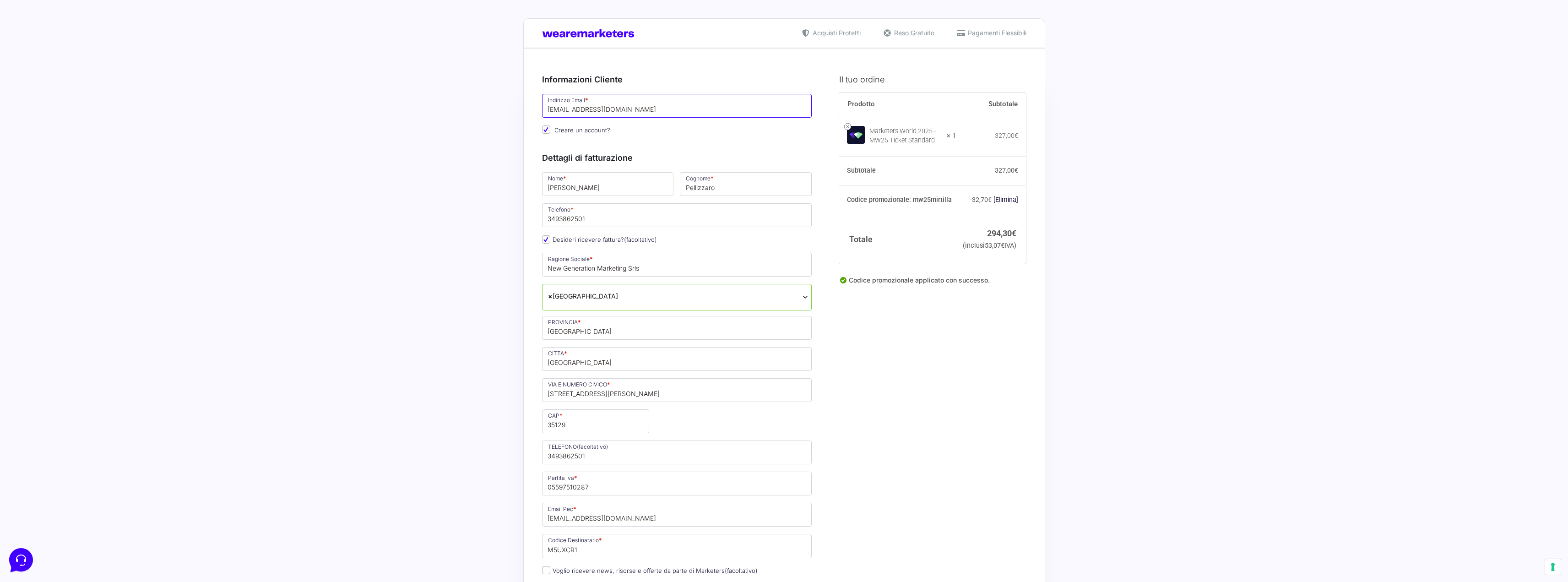
drag, startPoint x: 644, startPoint y: 115, endPoint x: 530, endPoint y: 114, distance: 114.0
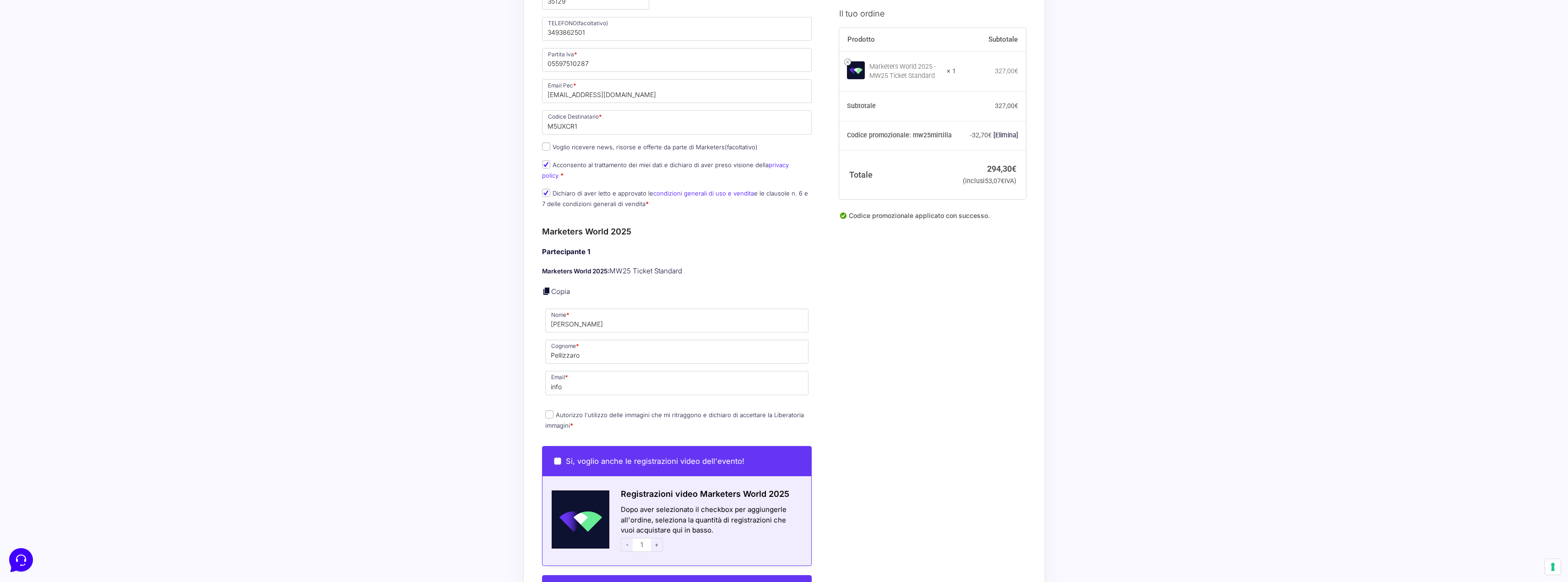
scroll to position [458, 0]
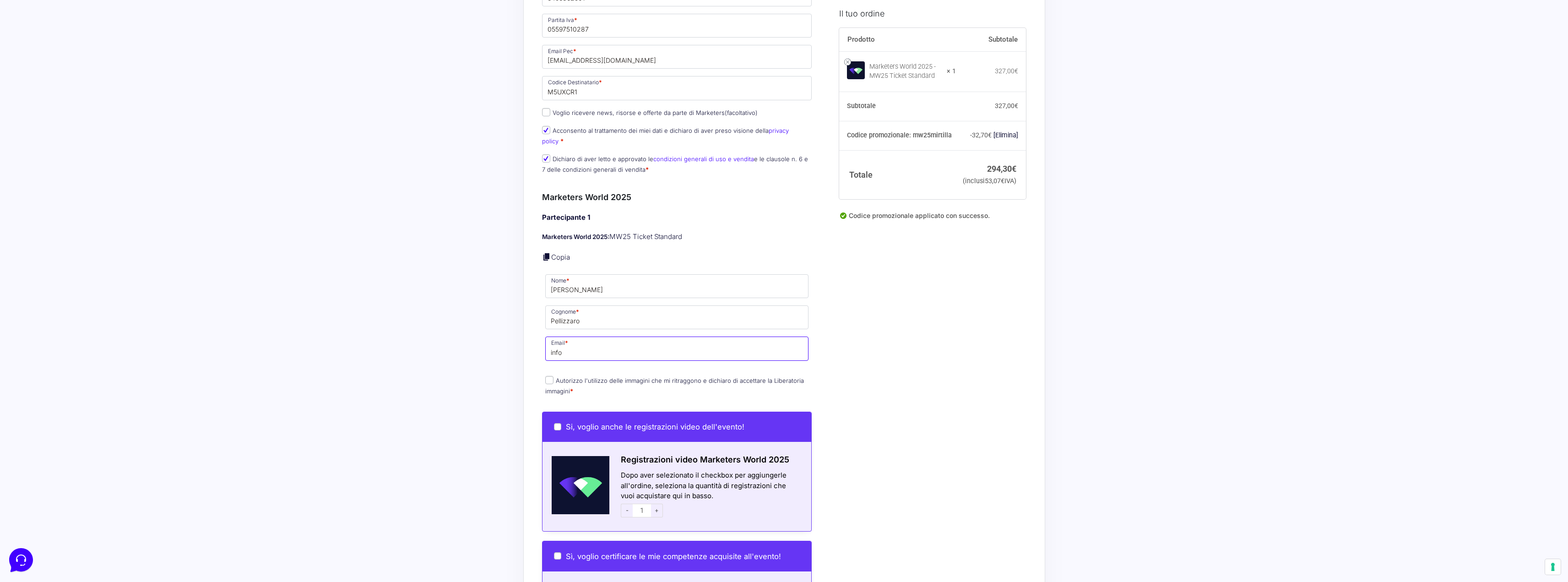
click at [587, 340] on input "info" at bounding box center [677, 349] width 264 height 24
paste input "[EMAIL_ADDRESS][DOMAIN_NAME]"
paste input "text"
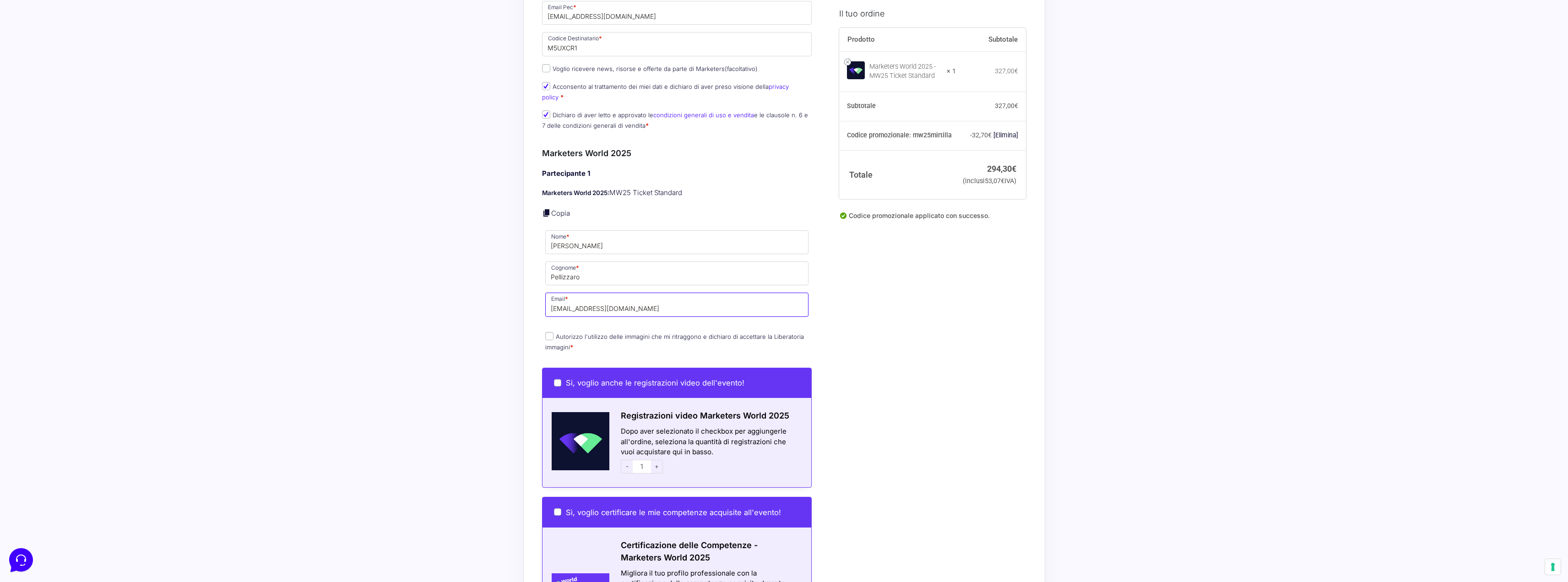
scroll to position [504, 0]
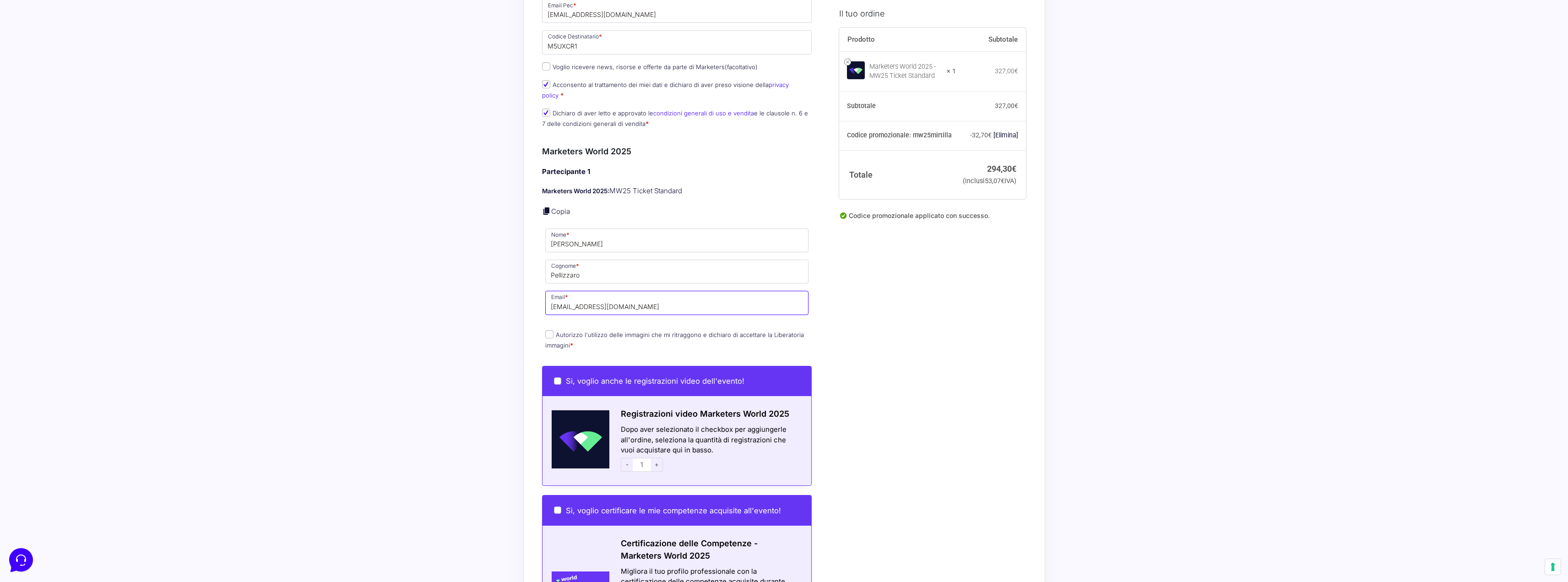
type input "[EMAIL_ADDRESS][DOMAIN_NAME]"
click at [549, 330] on input "Autorizzo l'utilizzo delle immagini che mi ritraggono e dichiaro di accettare l…" at bounding box center [549, 334] width 8 height 8
checkbox input "true"
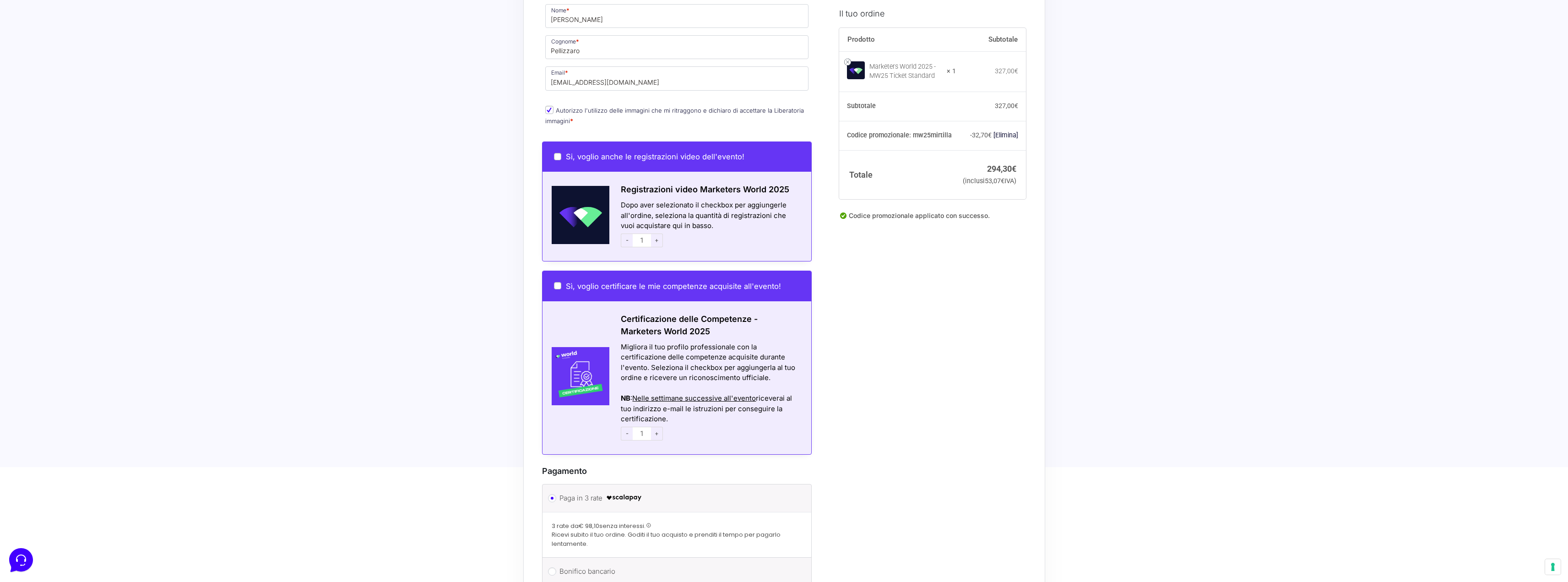
scroll to position [733, 0]
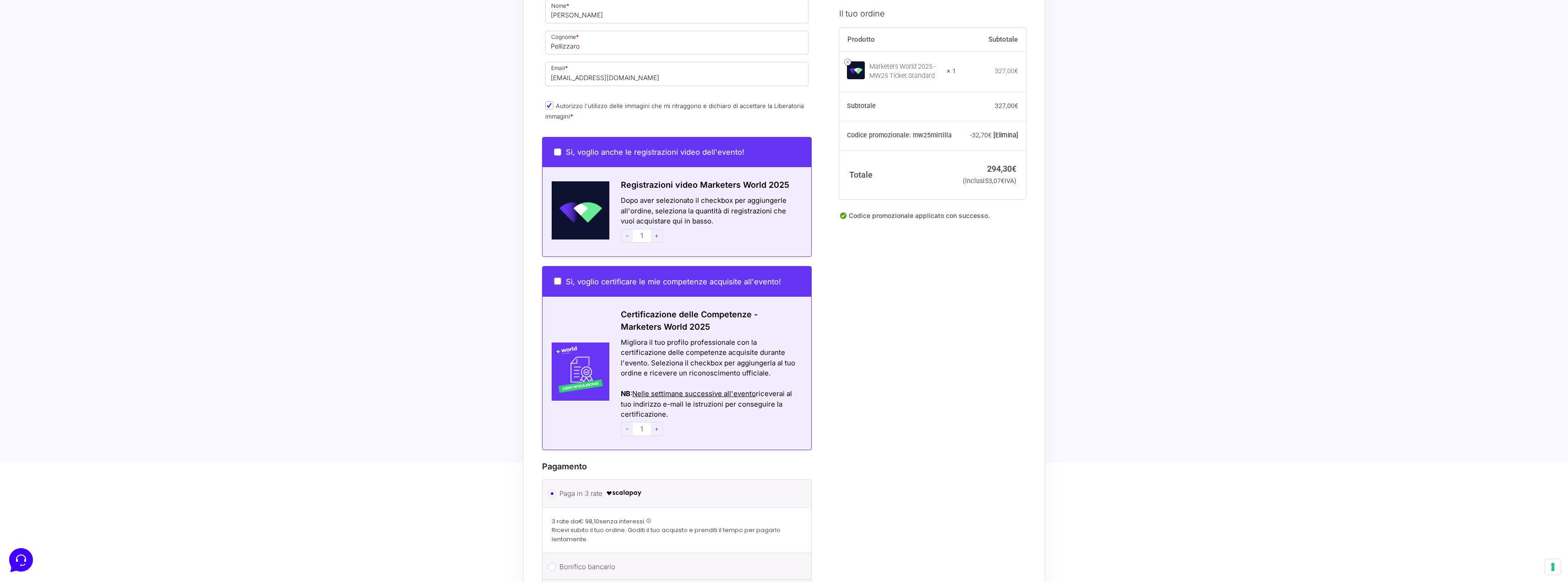
click at [555, 278] on input "Sì, voglio certificare le mie competenze acquisite all'evento!" at bounding box center [557, 281] width 7 height 7
checkbox input "true"
click at [559, 278] on input "Sì, voglio certificare le mie competenze acquisite all'evento!" at bounding box center [557, 281] width 7 height 7
checkbox input "false"
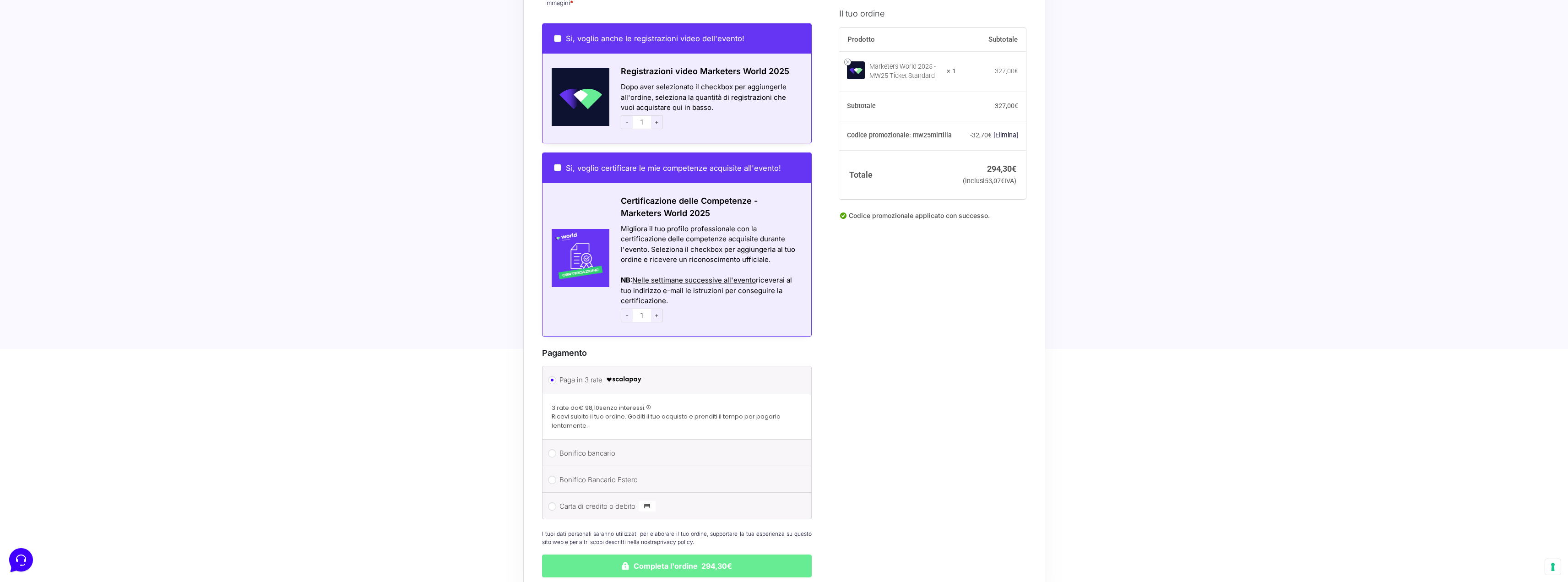
scroll to position [870, 0]
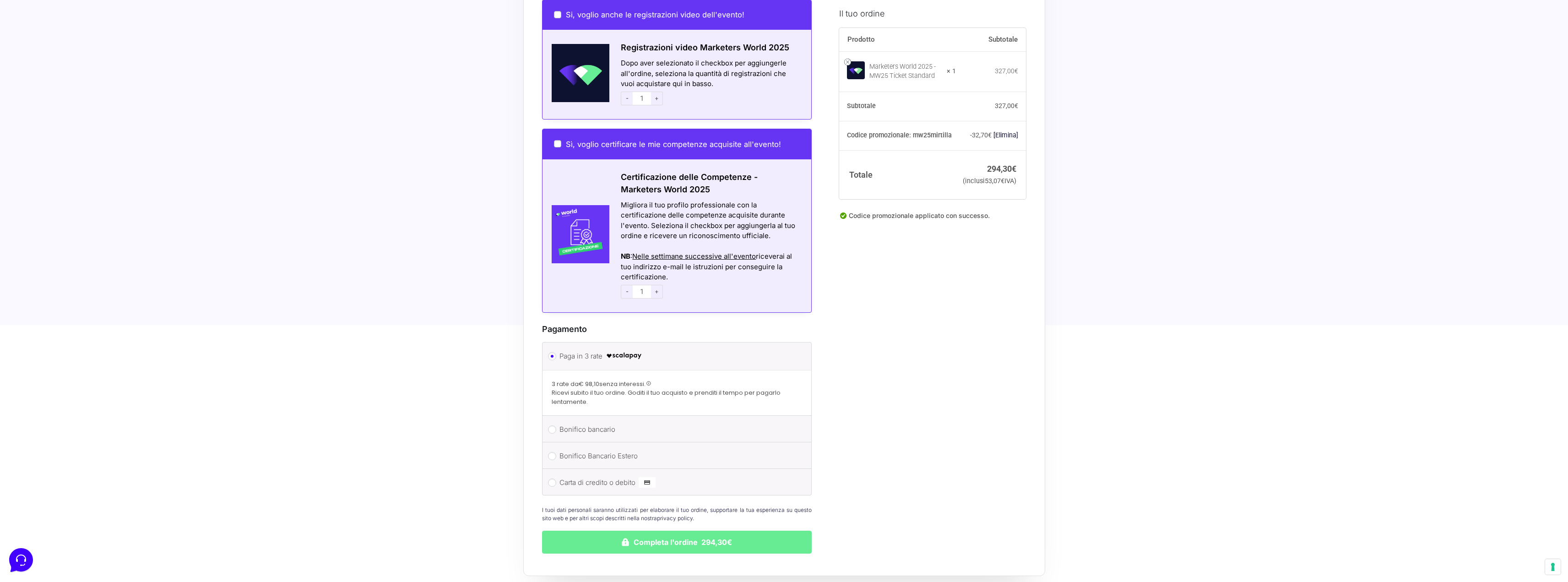
click at [600, 476] on label "Carta di credito o debito" at bounding box center [675, 482] width 232 height 14
click at [557, 478] on input "Carta di credito o debito" at bounding box center [552, 482] width 8 height 8
radio input "true"
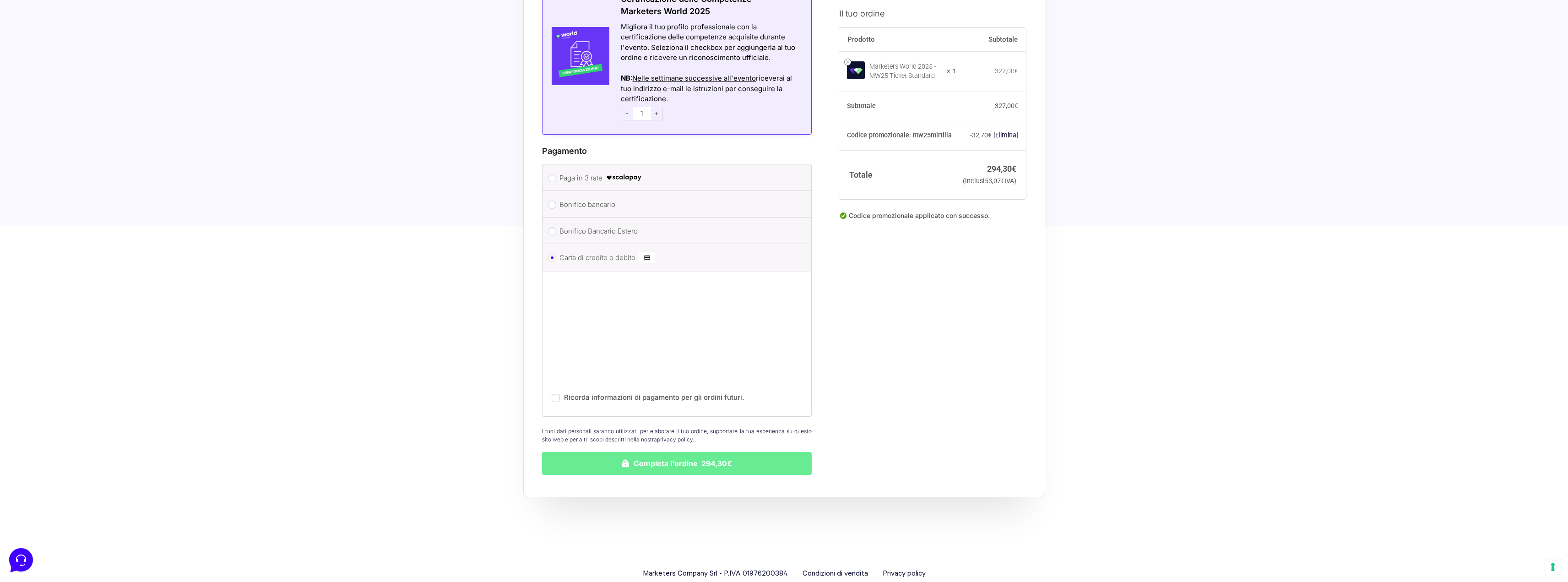
scroll to position [1059, 0]
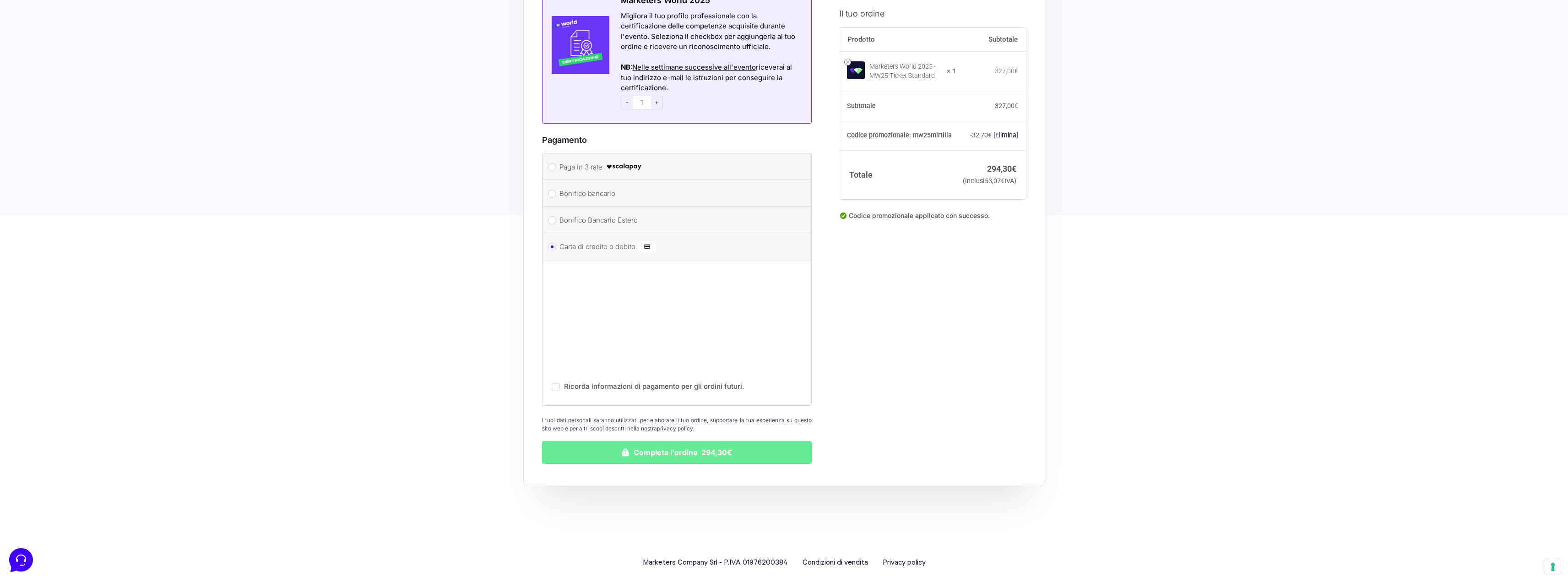
click at [609, 382] on label "Ricorda informazioni di pagamento per gli ordini futuri." at bounding box center [654, 386] width 181 height 9
click at [560, 383] on input "Ricorda informazioni di pagamento per gli ordini futuri." at bounding box center [556, 387] width 8 height 8
checkbox input "true"
